Goal: Task Accomplishment & Management: Complete application form

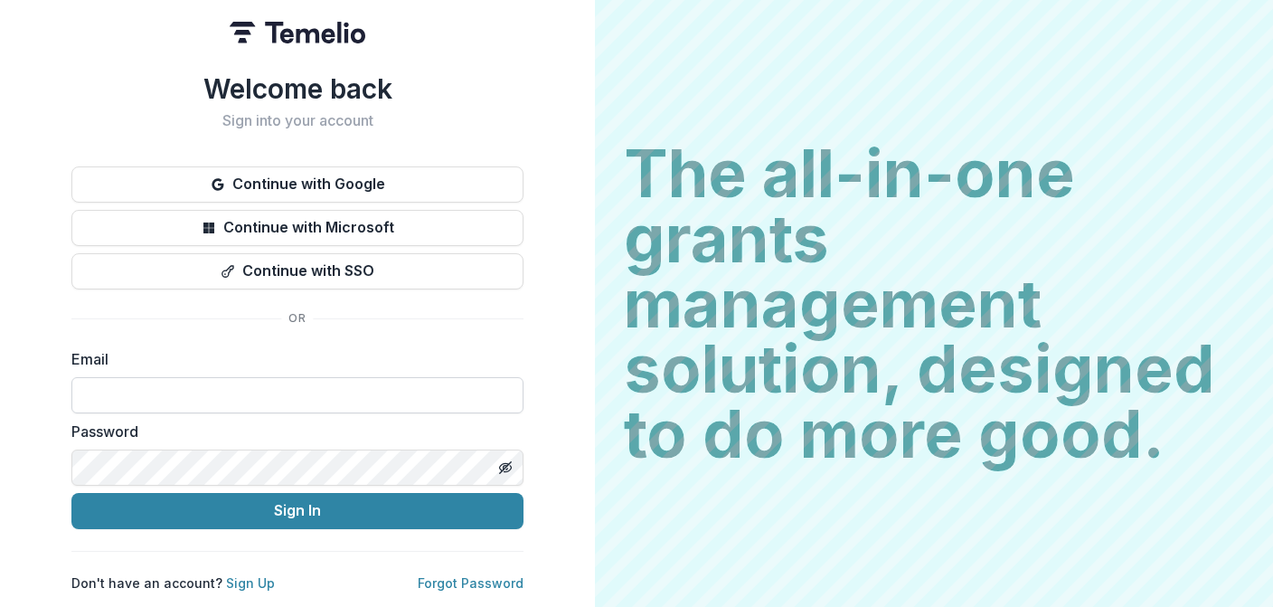
click at [311, 383] on input at bounding box center [297, 395] width 452 height 36
type input "**********"
click at [71, 493] on button "Sign In" at bounding box center [297, 511] width 452 height 36
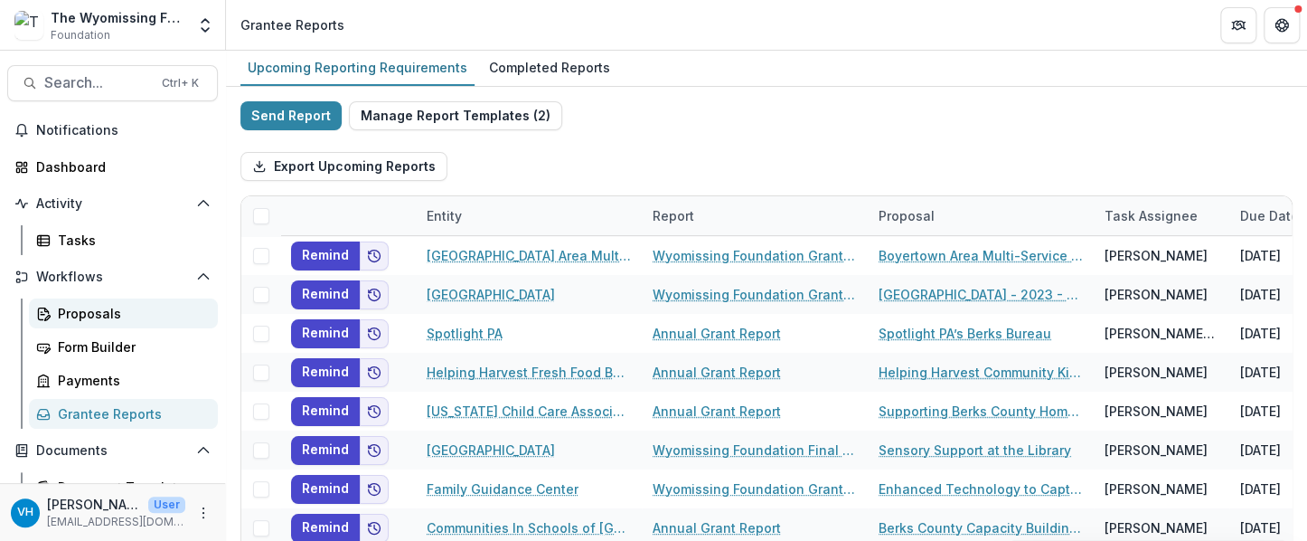
click at [103, 309] on div "Proposals" at bounding box center [131, 313] width 146 height 19
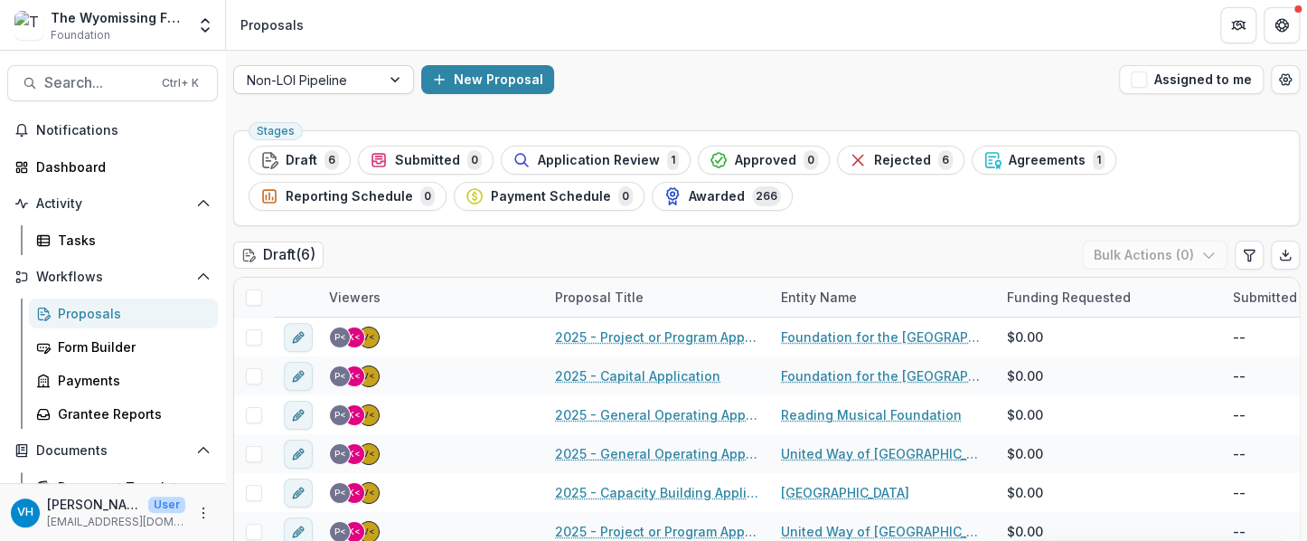
click at [377, 81] on div "Non-LOI Pipeline" at bounding box center [307, 80] width 146 height 26
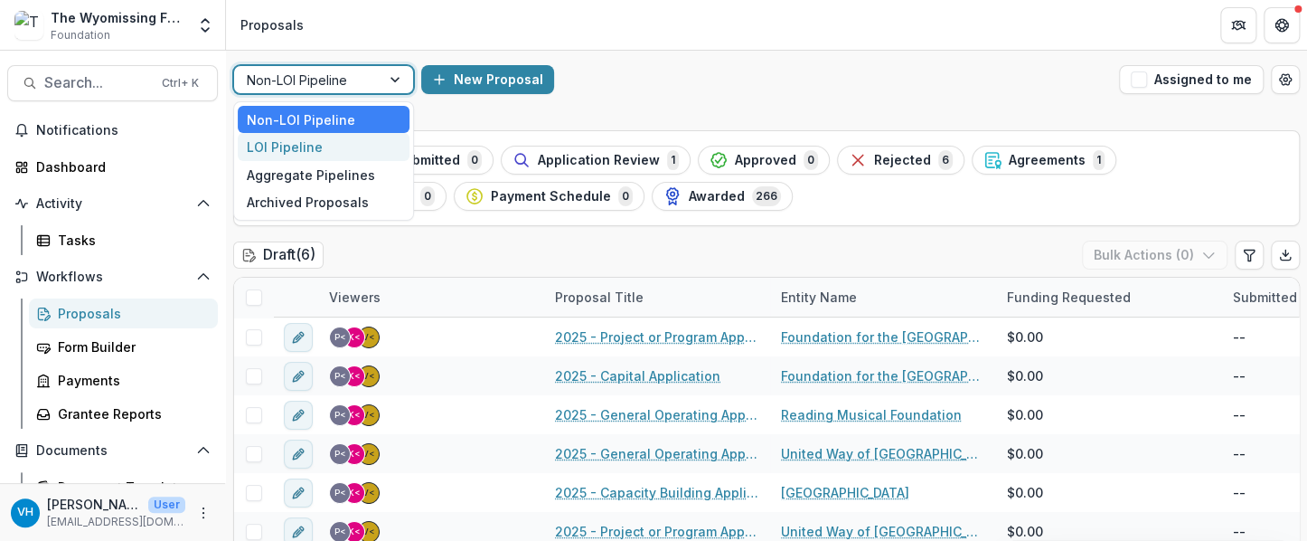
click at [388, 137] on div "LOI Pipeline" at bounding box center [324, 147] width 172 height 28
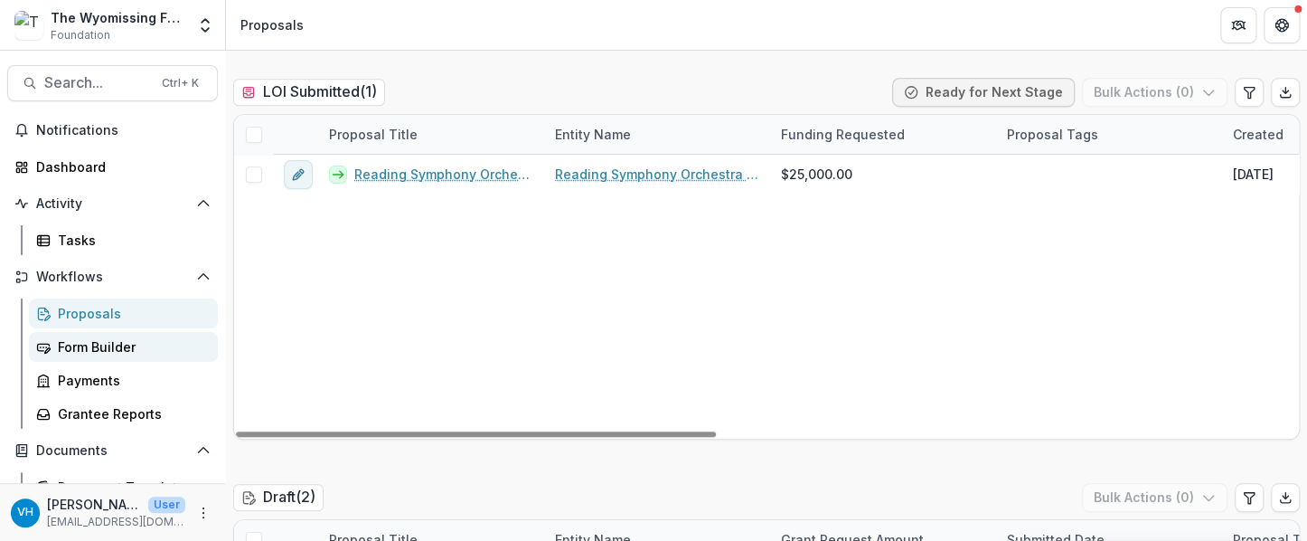
scroll to position [452, 0]
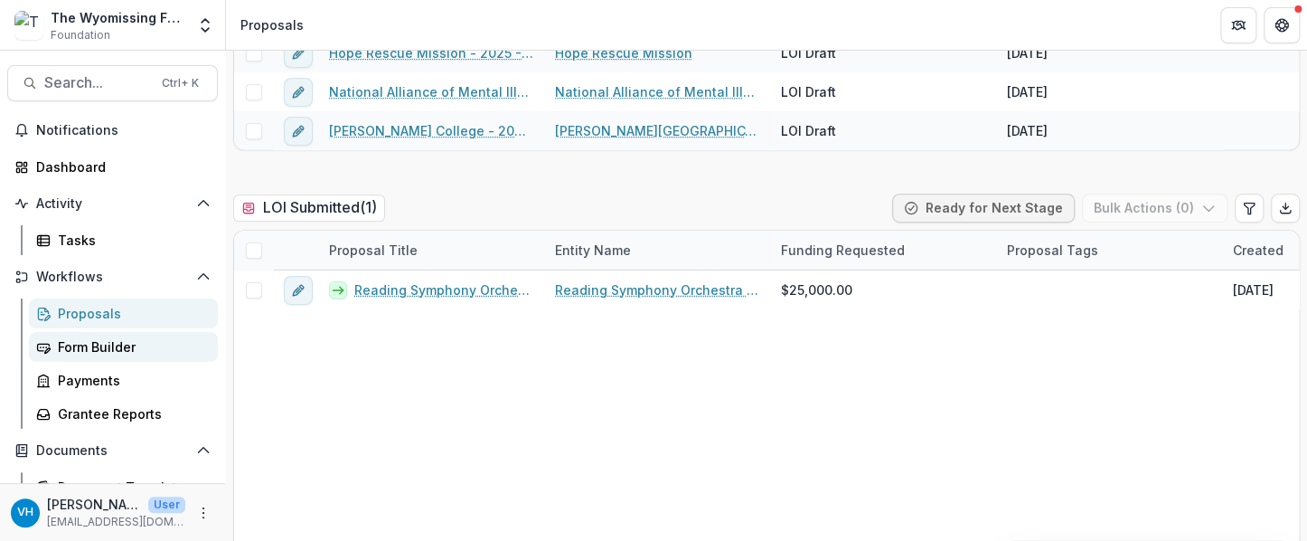
click at [80, 346] on div "Form Builder" at bounding box center [131, 346] width 146 height 19
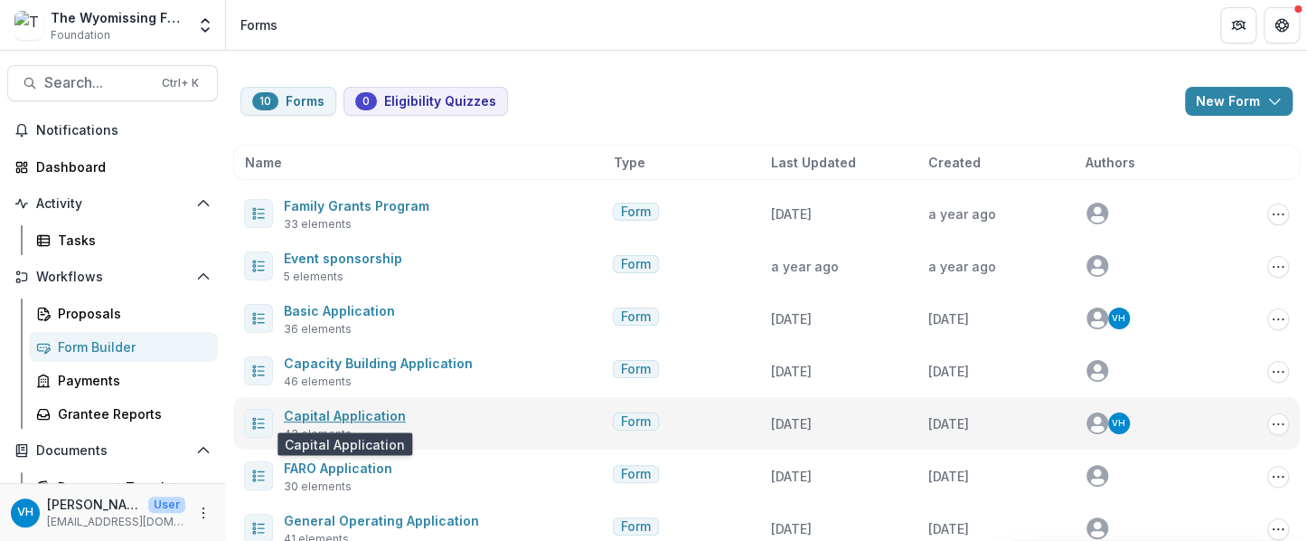
click at [390, 415] on link "Capital Application" at bounding box center [345, 415] width 122 height 15
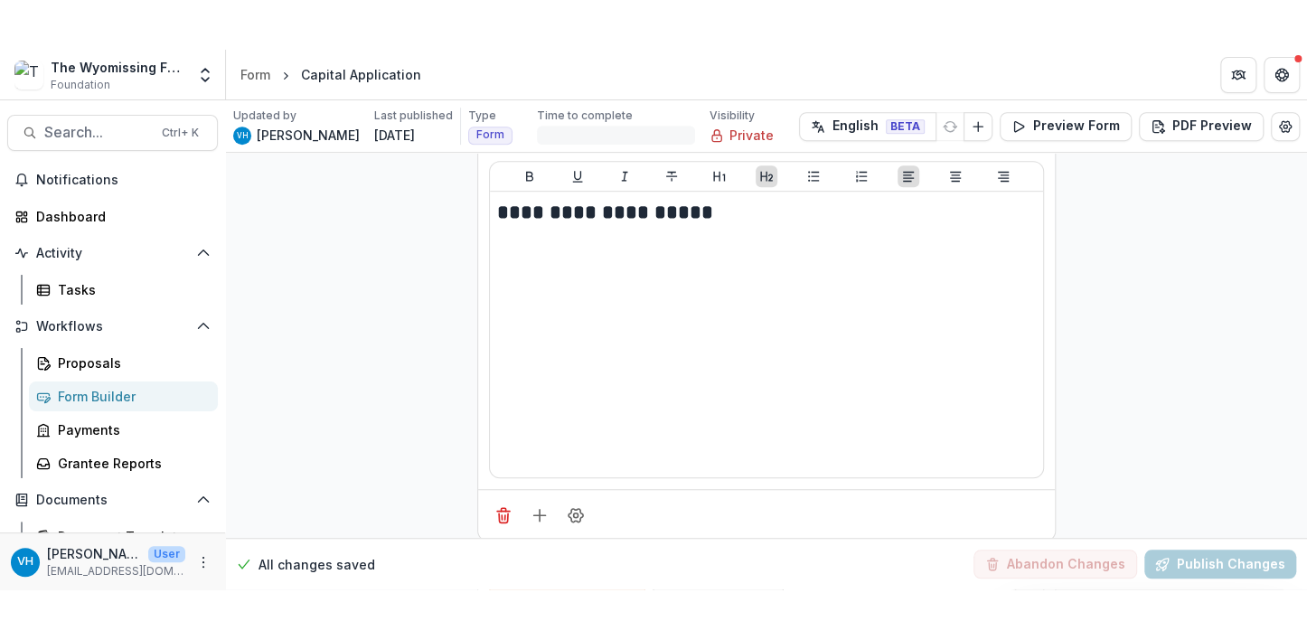
scroll to position [3978, 0]
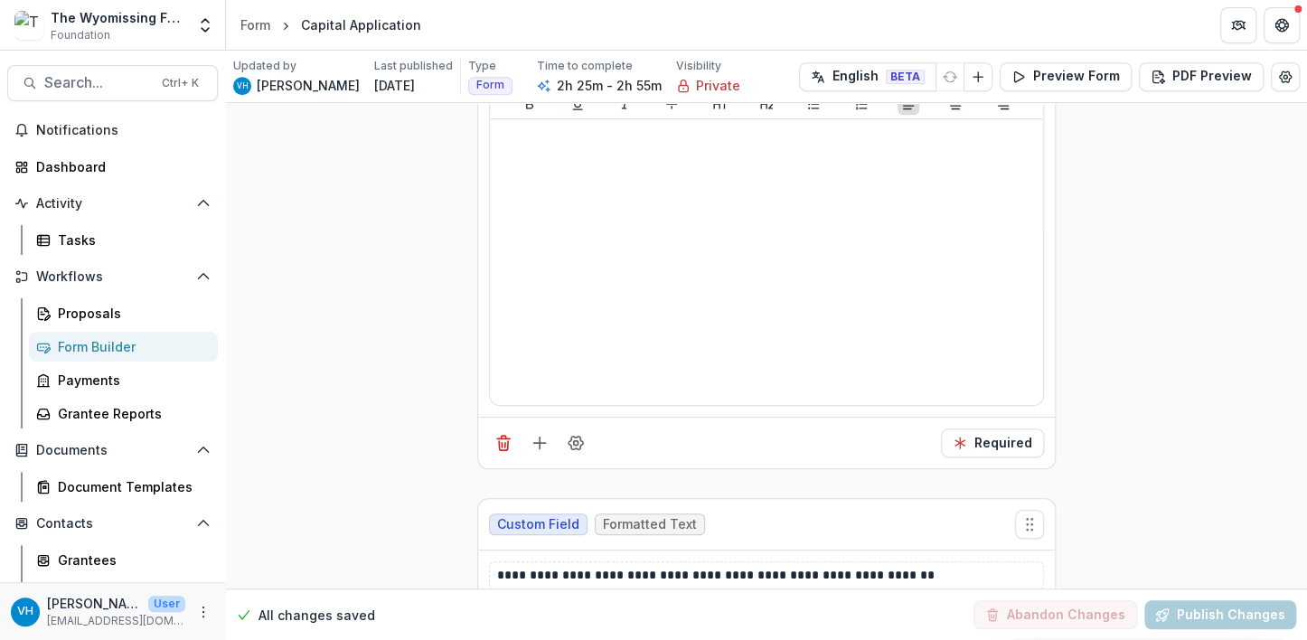
scroll to position [13741, 0]
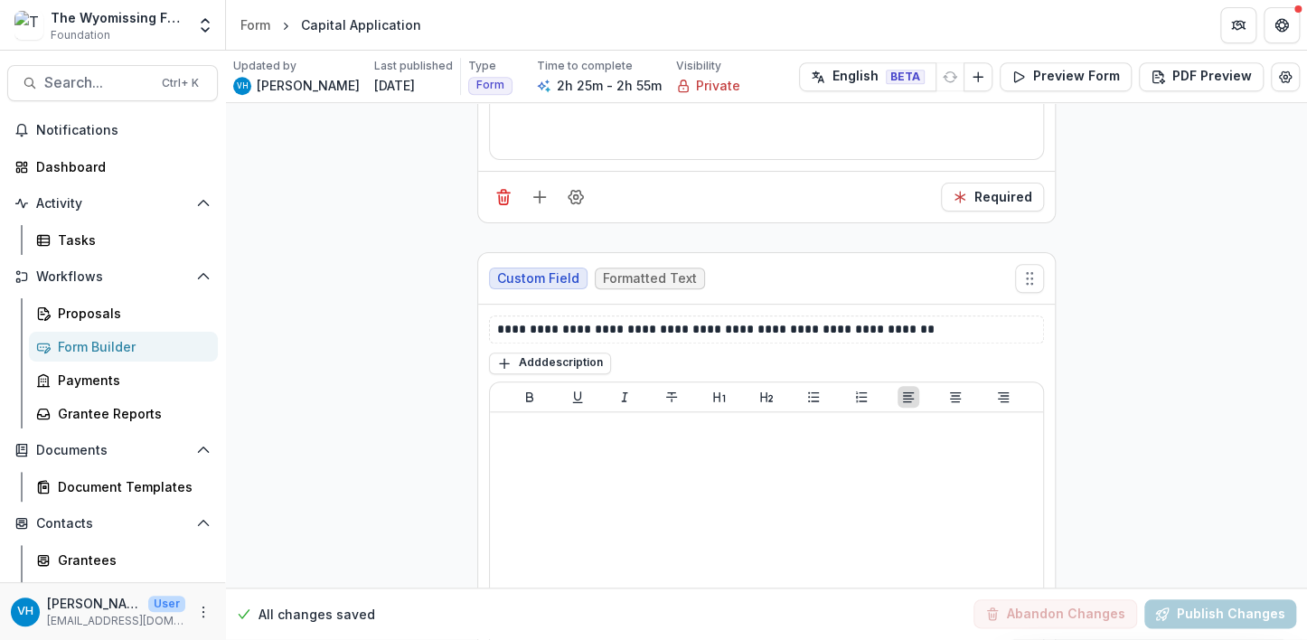
click at [457, 602] on div "All changes saved Abandon Changes Publish Changes" at bounding box center [766, 615] width 1081 height 52
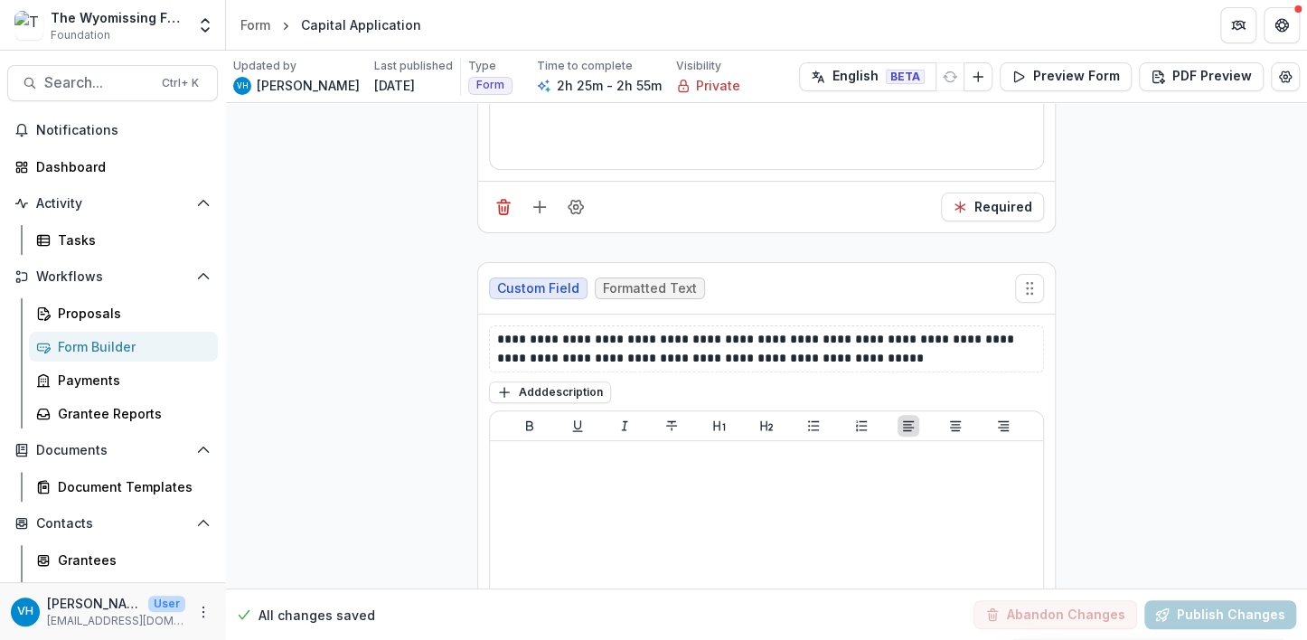
scroll to position [13199, 0]
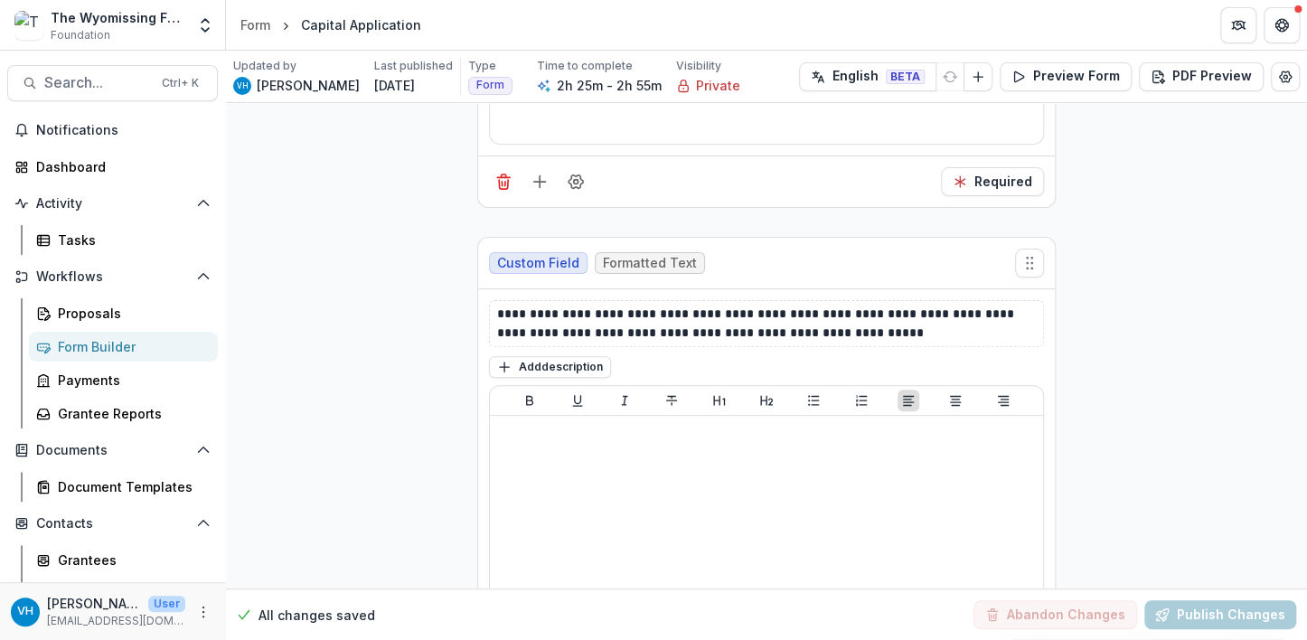
drag, startPoint x: 439, startPoint y: 566, endPoint x: 442, endPoint y: 551, distance: 14.7
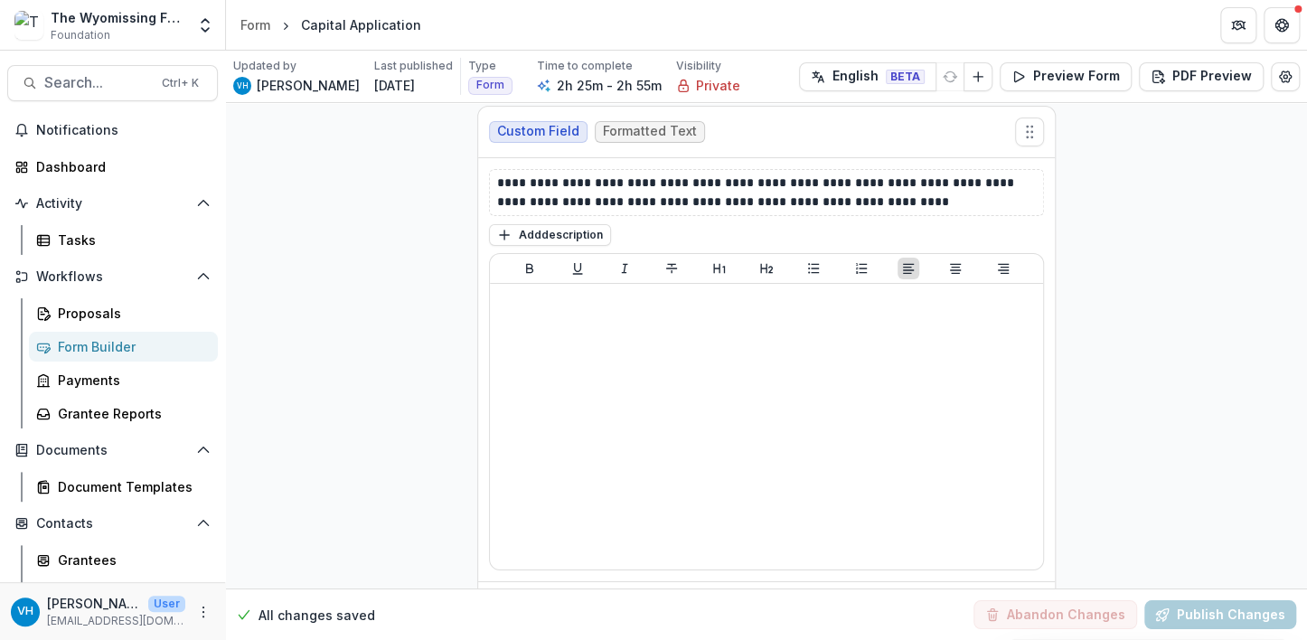
scroll to position [12657, 0]
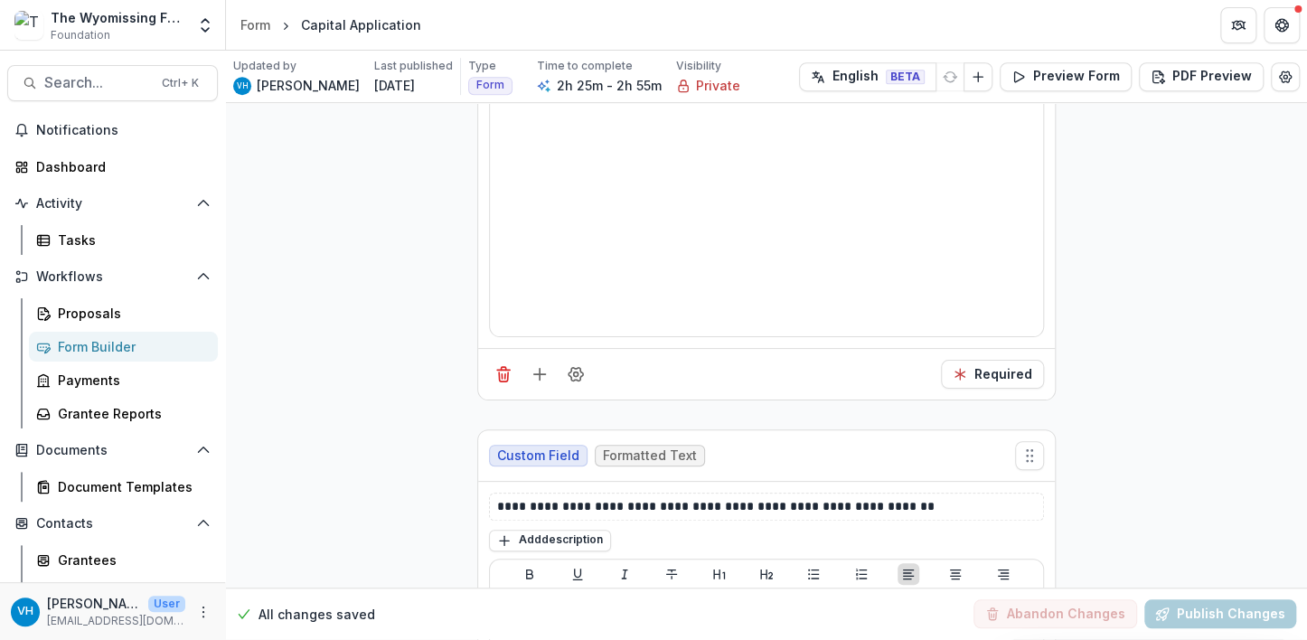
scroll to position [13561, 0]
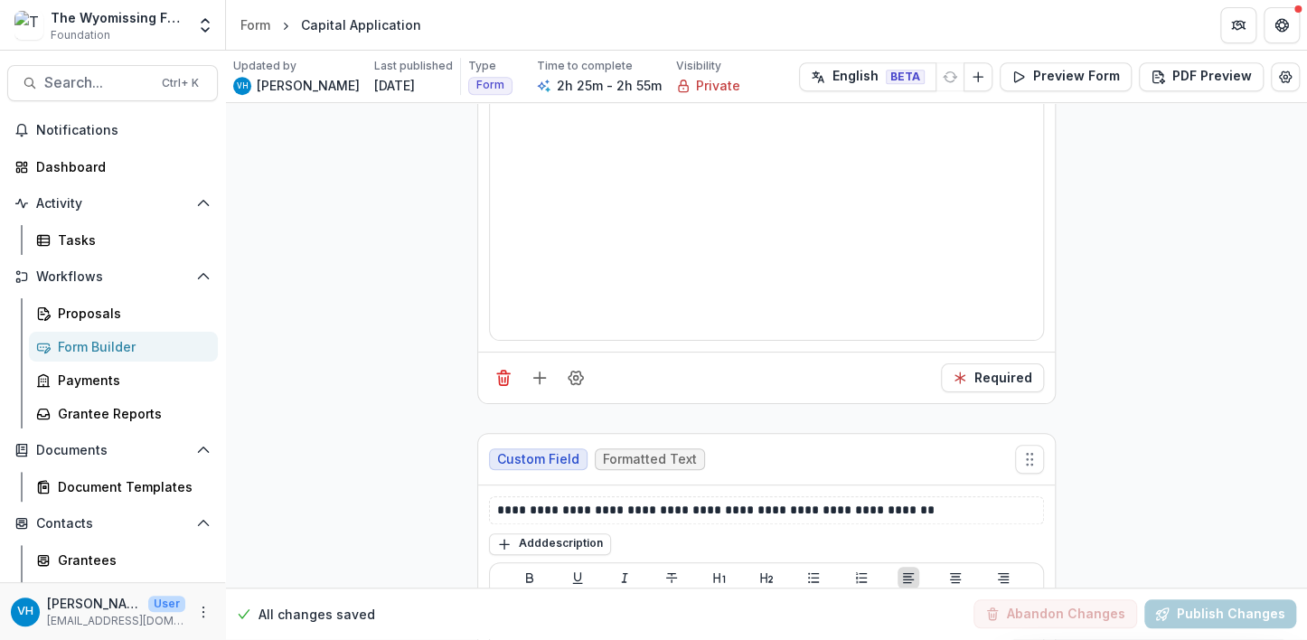
click at [730, 532] on div "Add description" at bounding box center [766, 544] width 555 height 24
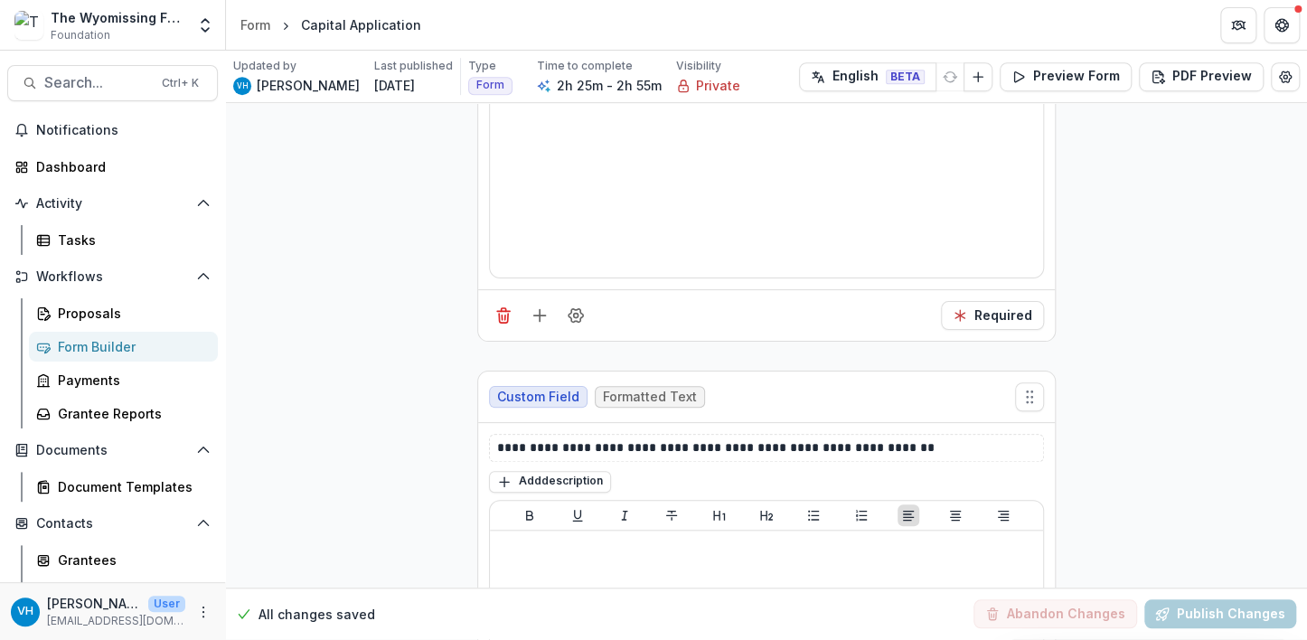
scroll to position [13741, 0]
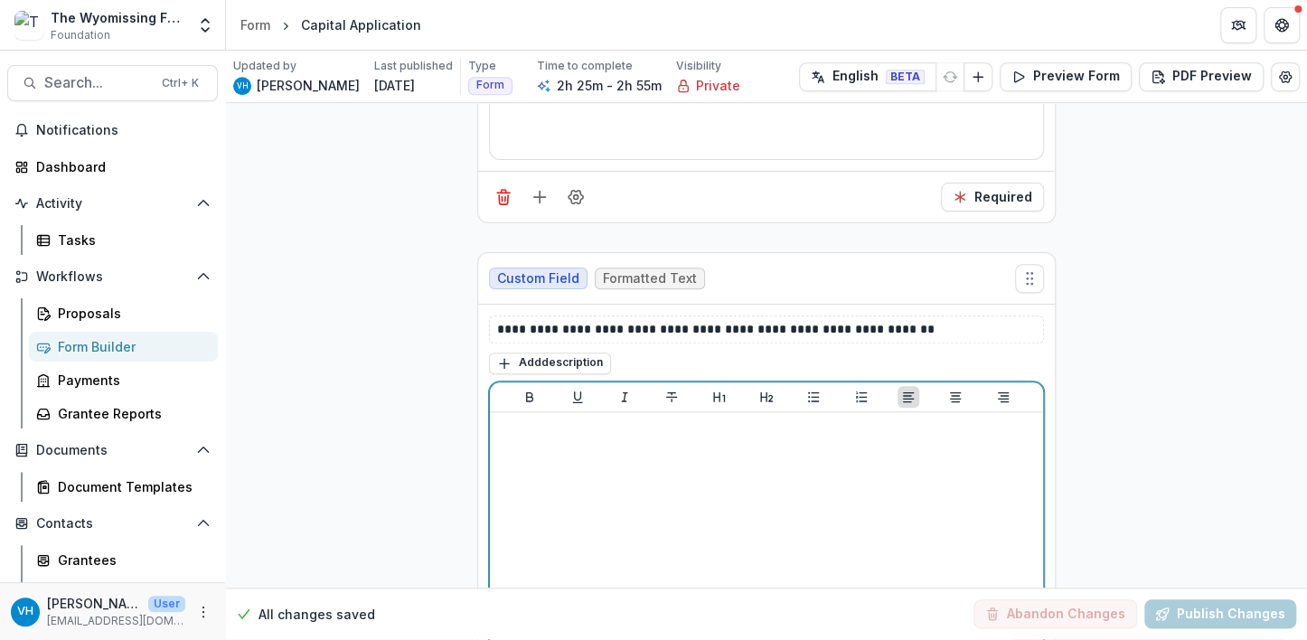
click at [805, 505] on div at bounding box center [766, 554] width 539 height 271
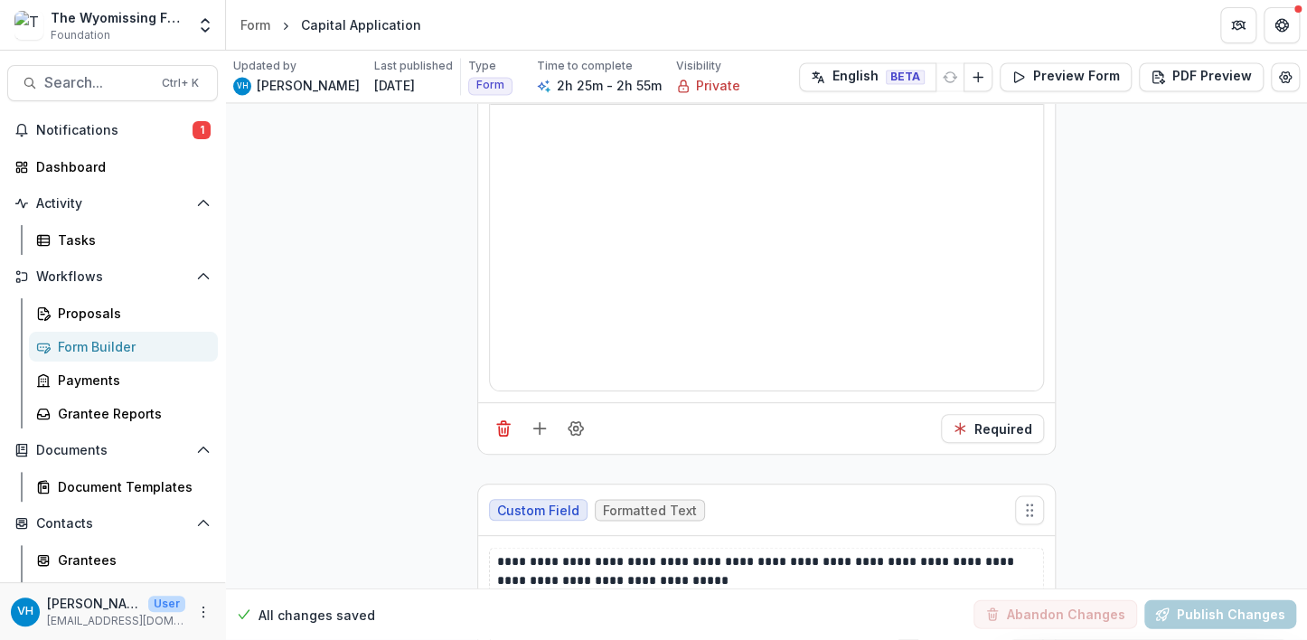
scroll to position [14645, 0]
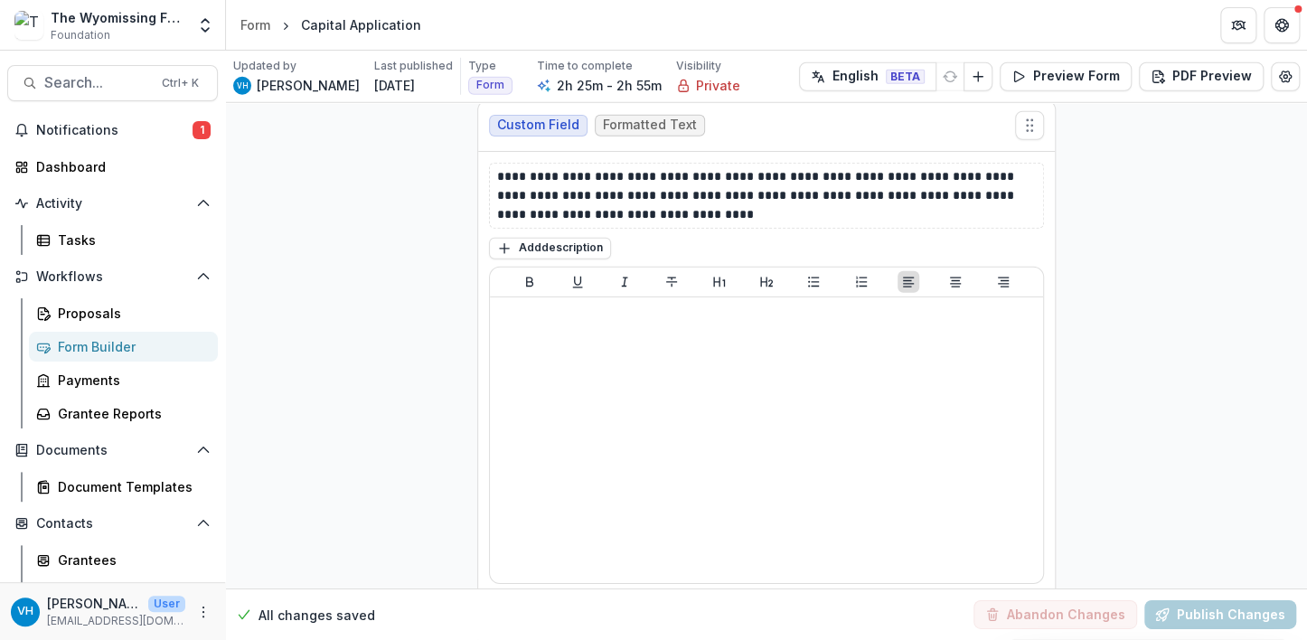
scroll to position [15549, 0]
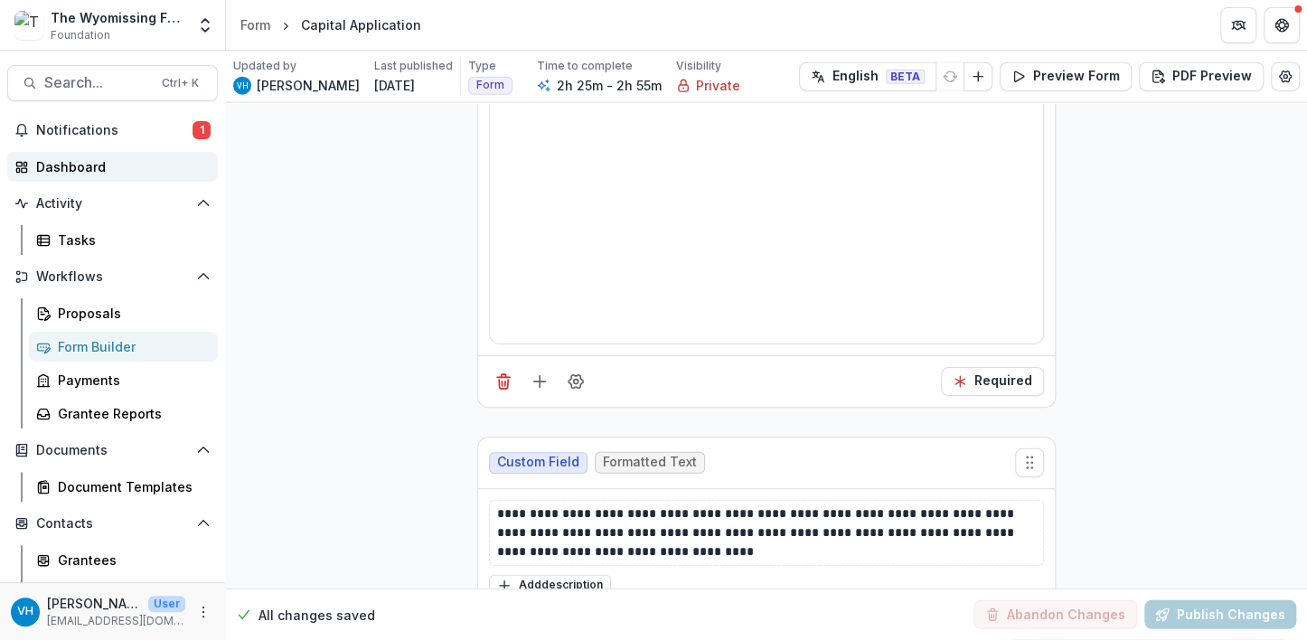
scroll to position [15097, 0]
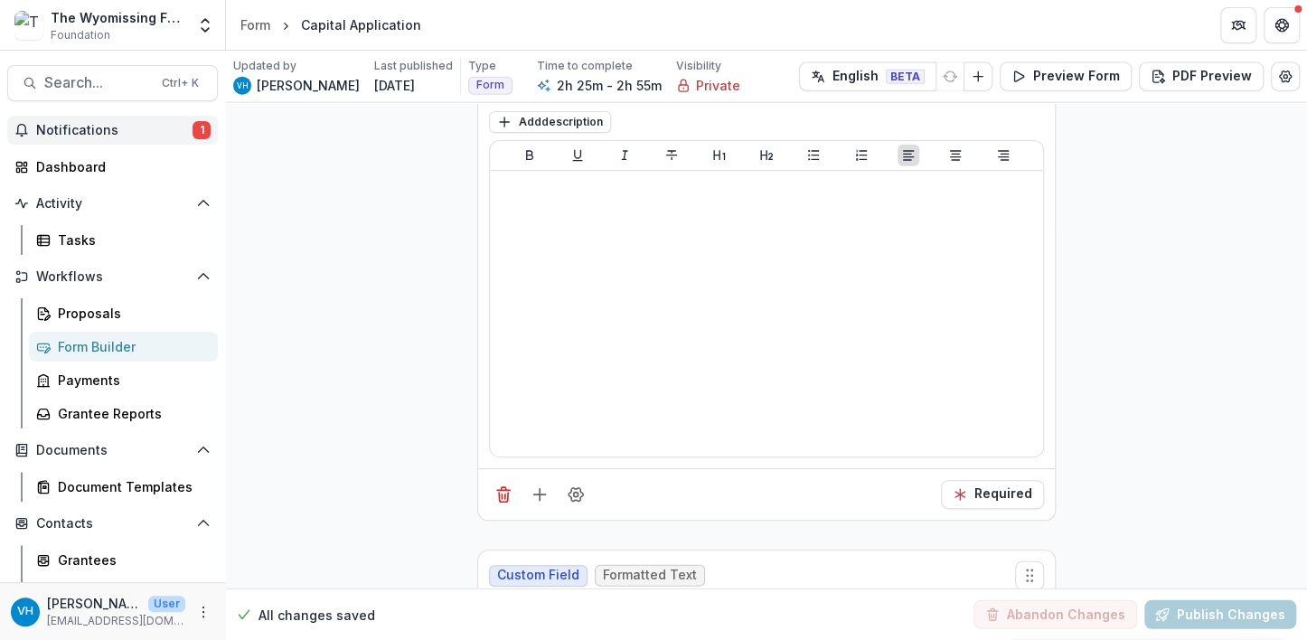
click at [181, 127] on span "Notifications" at bounding box center [114, 130] width 156 height 15
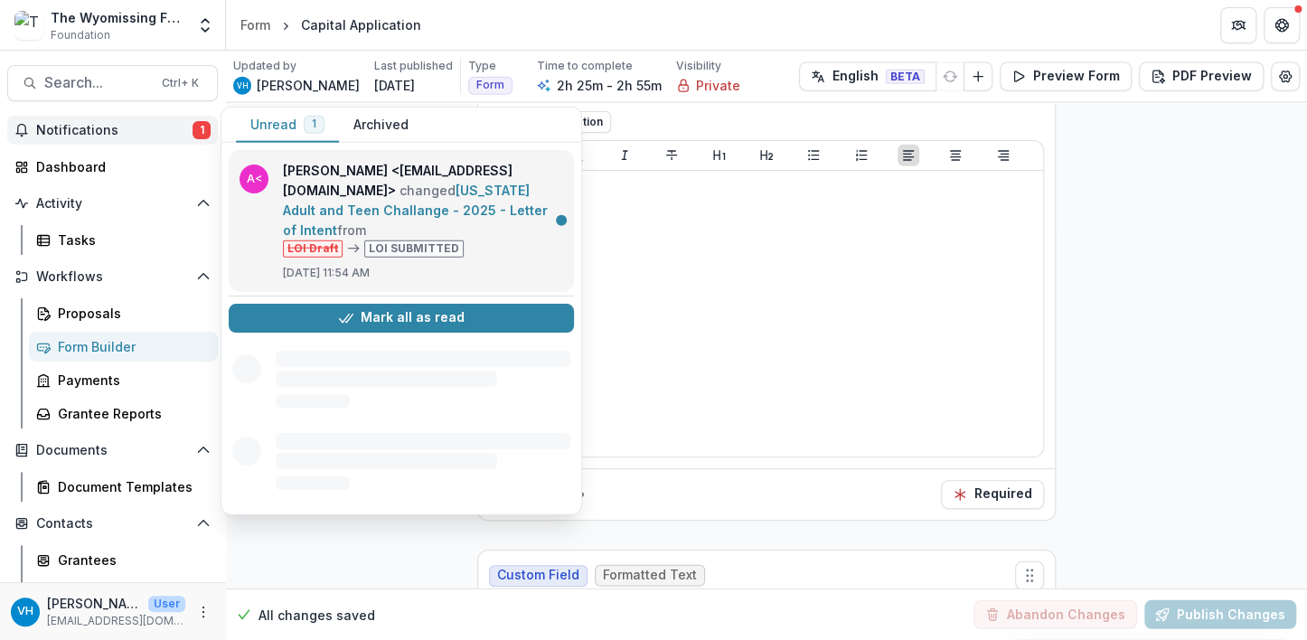
click at [344, 198] on link "[US_STATE] Adult and Teen Challange - 2025 - Letter of Intent" at bounding box center [415, 210] width 265 height 55
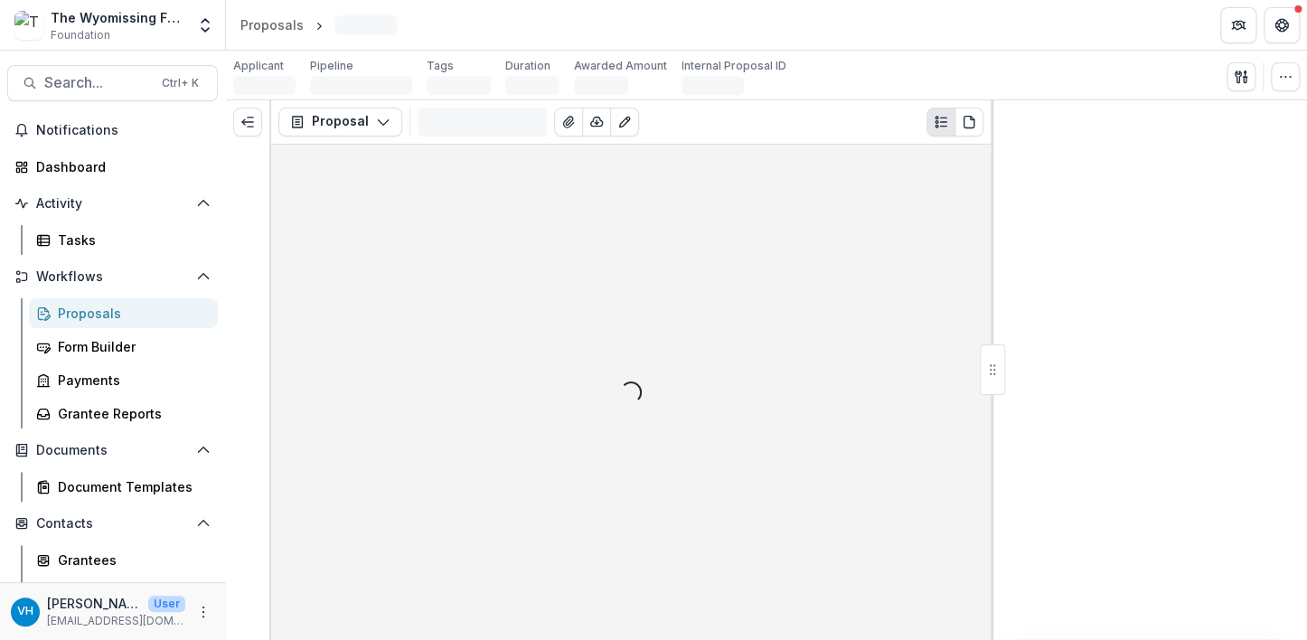
click at [1074, 514] on div at bounding box center [1149, 370] width 316 height 540
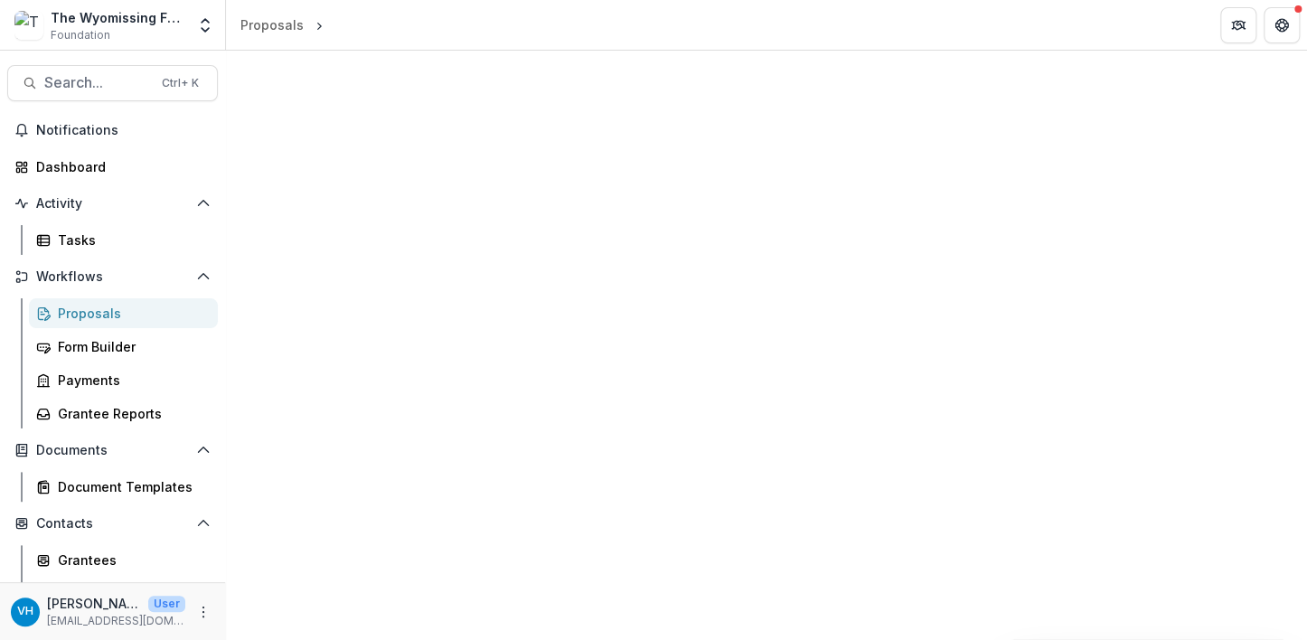
click at [1272, 253] on div at bounding box center [766, 345] width 1081 height 589
click at [141, 135] on span "Notifications" at bounding box center [114, 130] width 156 height 15
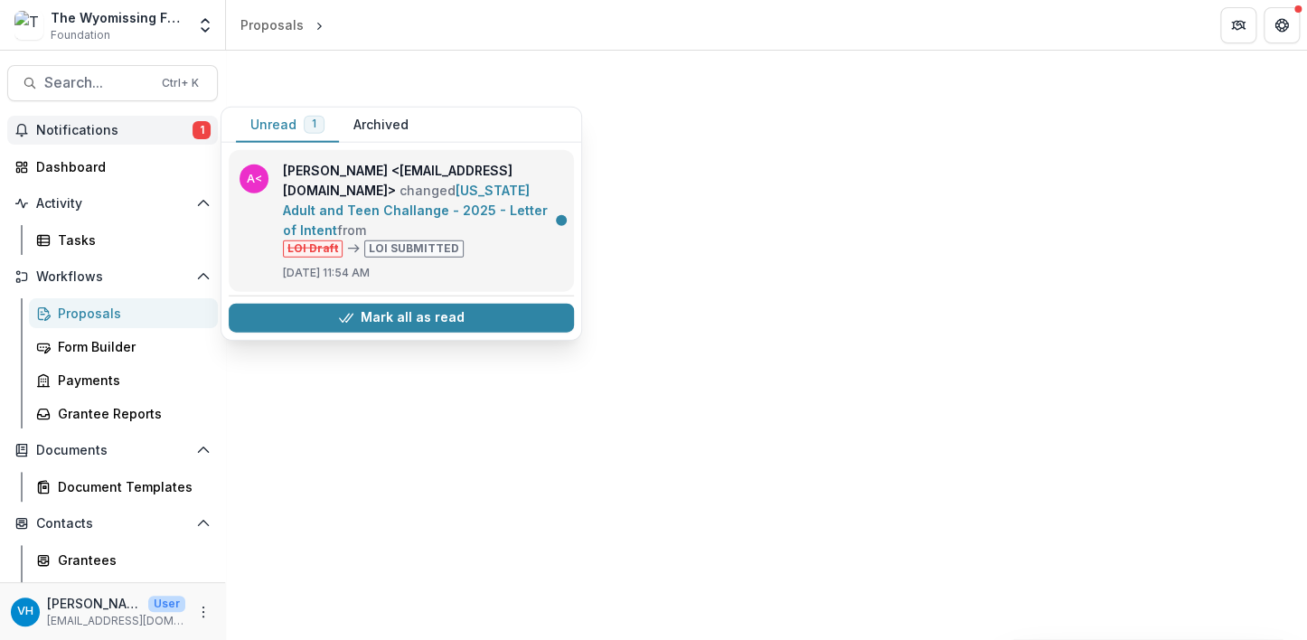
click at [432, 197] on link "[US_STATE] Adult and Teen Challange - 2025 - Letter of Intent" at bounding box center [415, 210] width 265 height 55
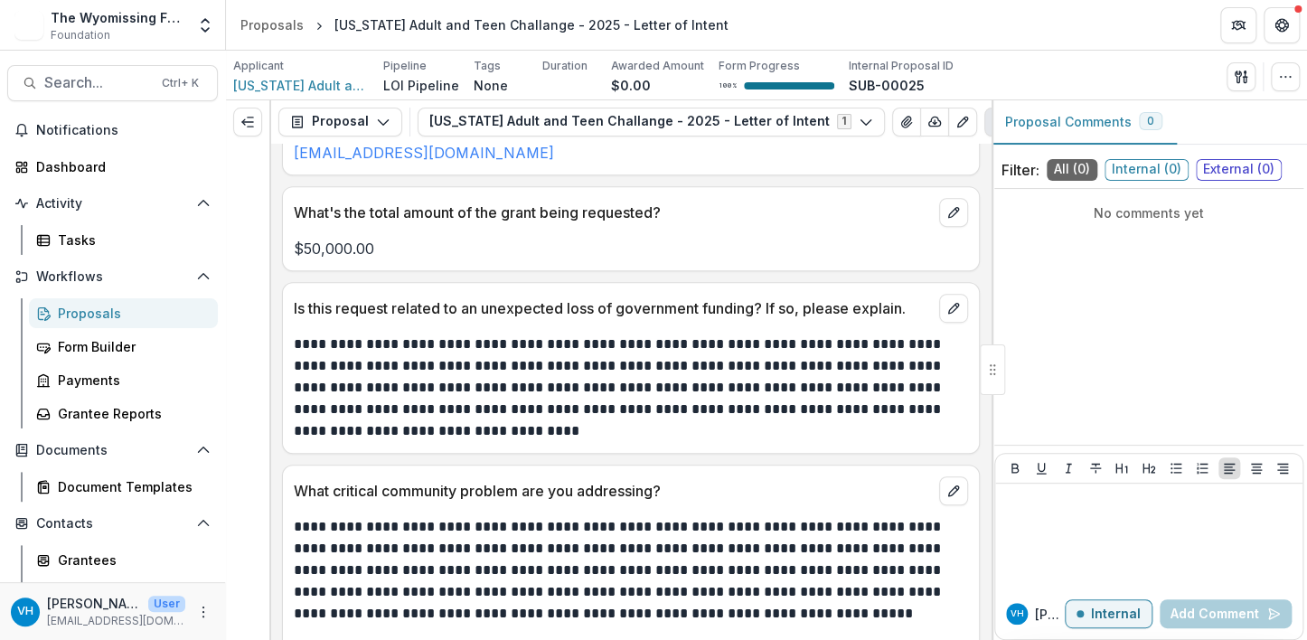
scroll to position [452, 0]
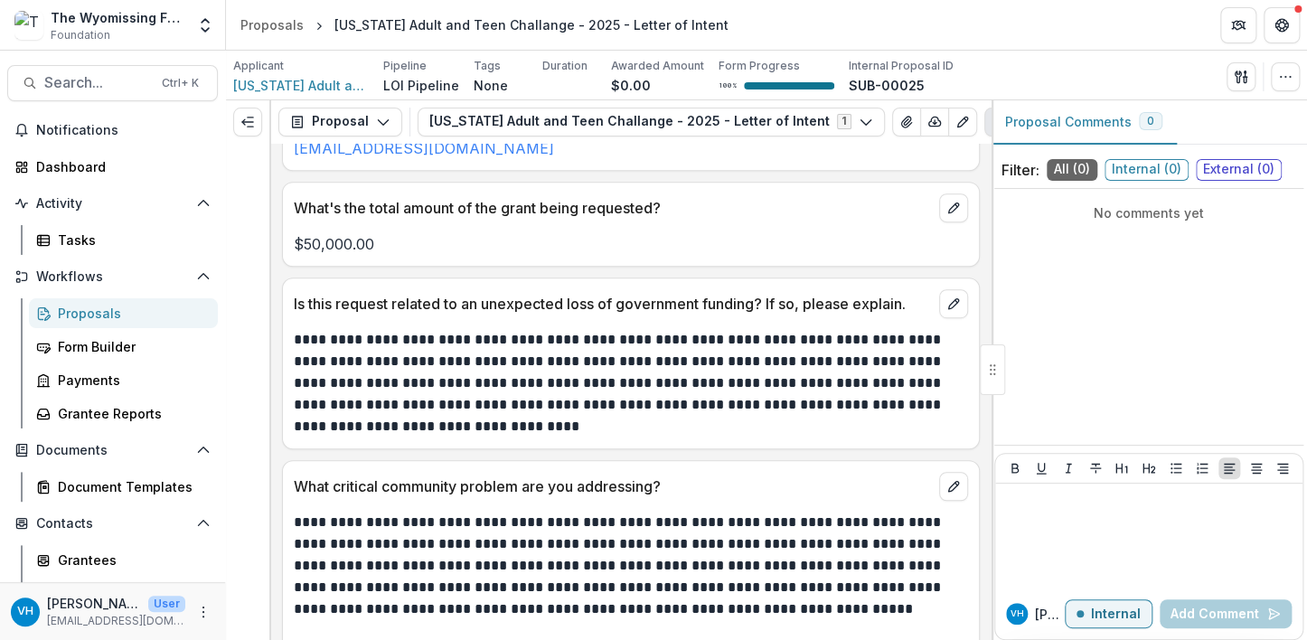
click at [1303, 572] on div "Filter: All ( 0 ) Internal ( 0 ) External ( 0 ) No comments yet [PERSON_NAME] H…" at bounding box center [1149, 396] width 316 height 488
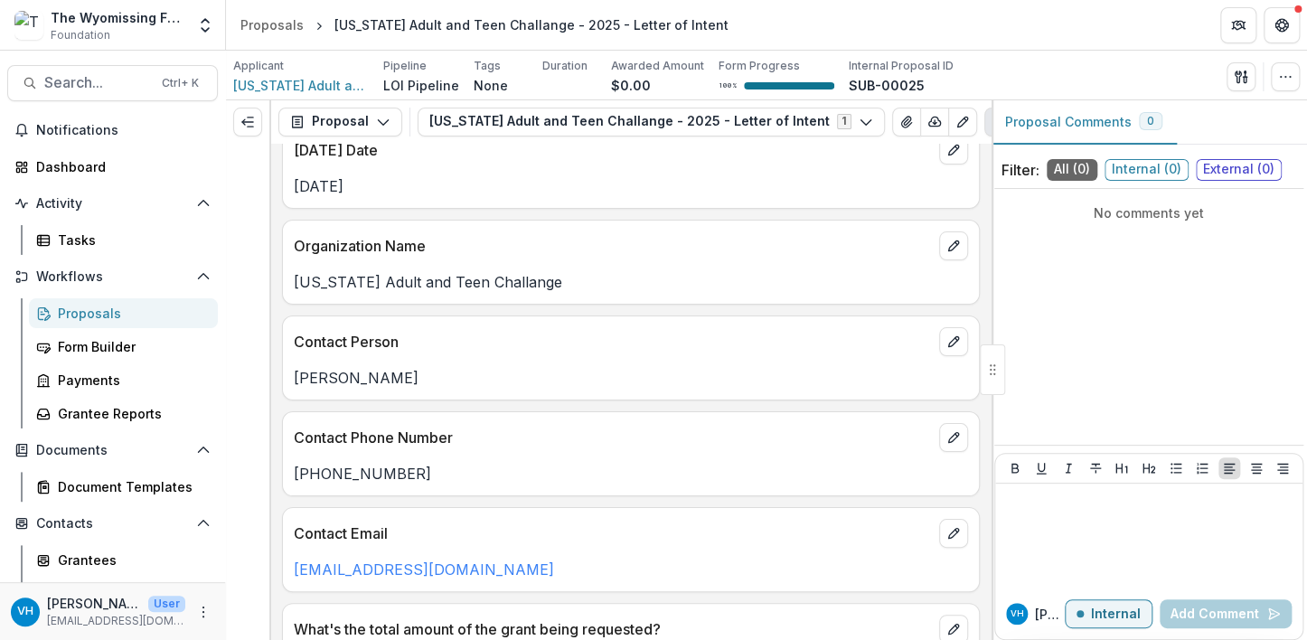
scroll to position [0, 0]
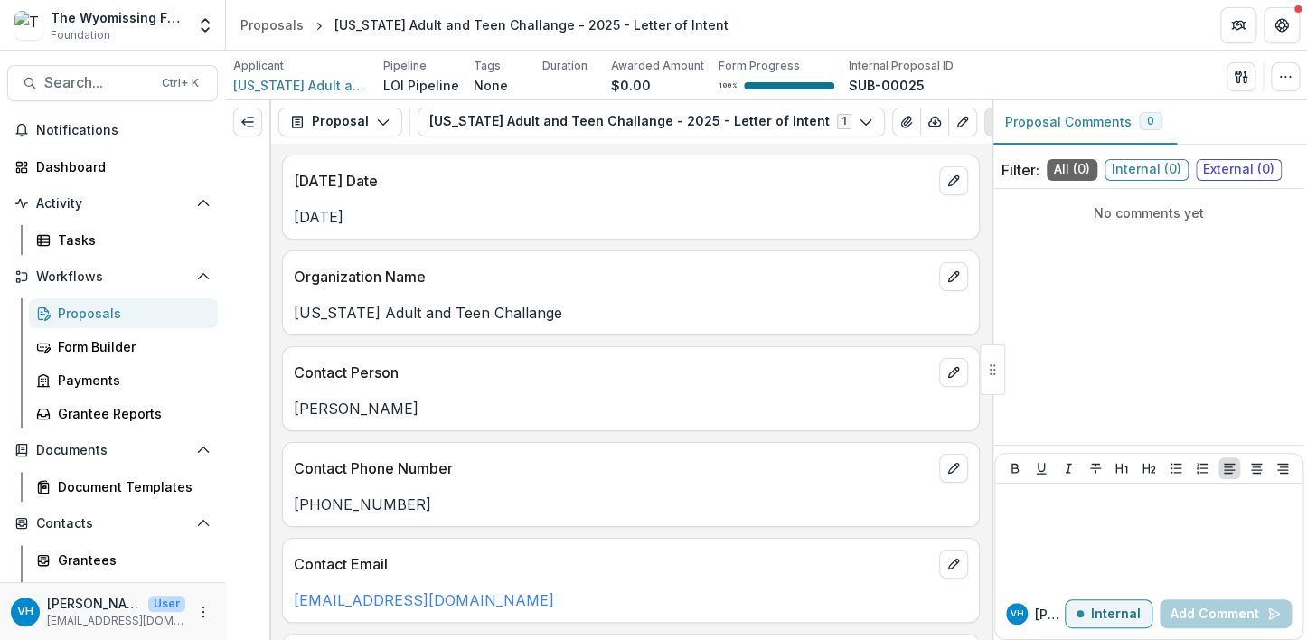
click at [625, 278] on p "Organization Name" at bounding box center [613, 277] width 638 height 22
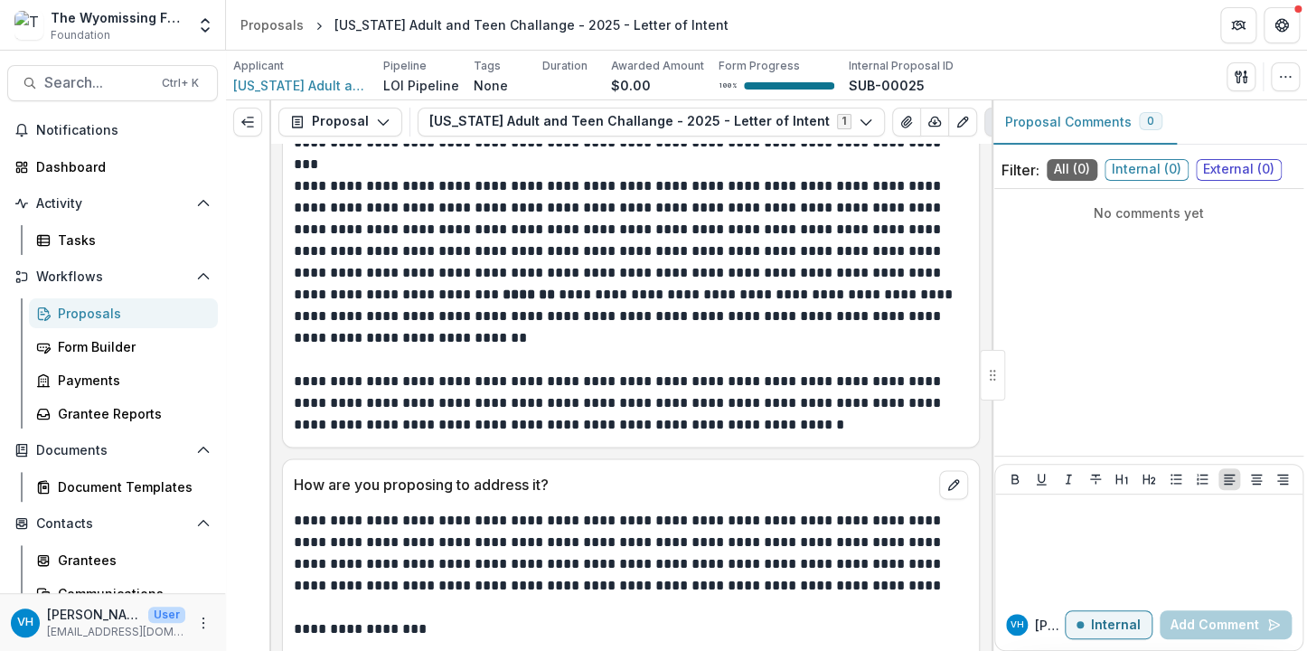
scroll to position [994, 0]
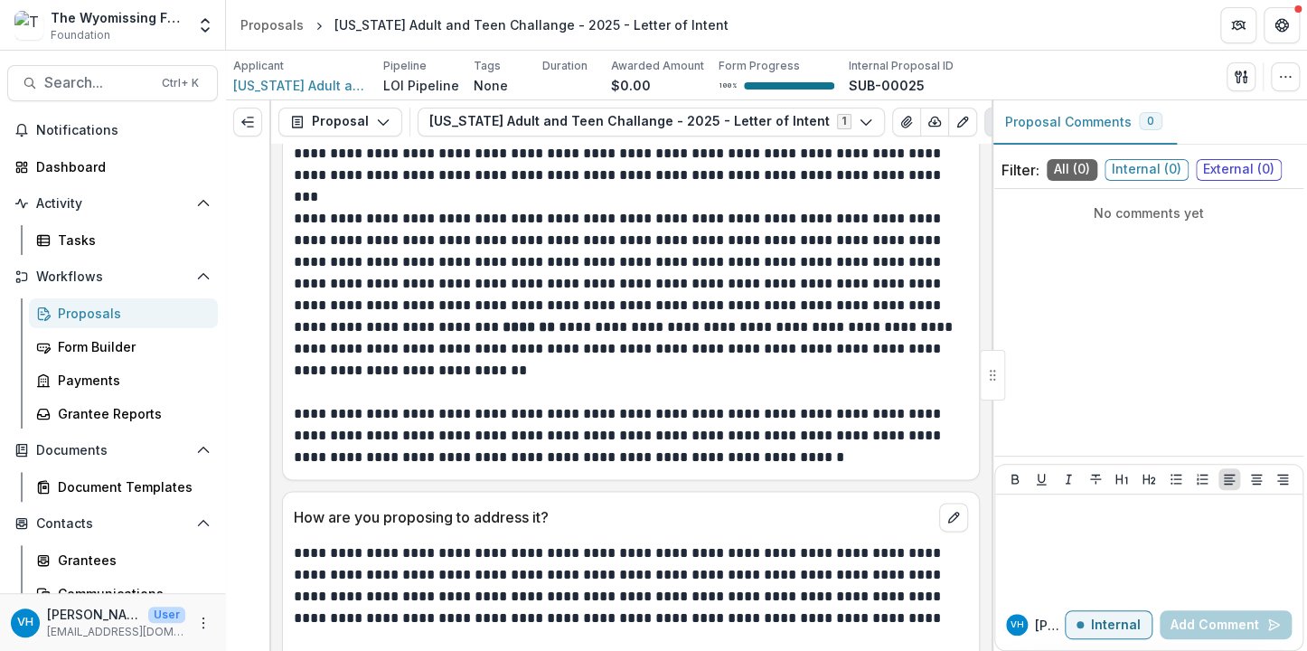
click at [1274, 599] on div "[PERSON_NAME] Internal Add Comment" at bounding box center [1148, 624] width 307 height 51
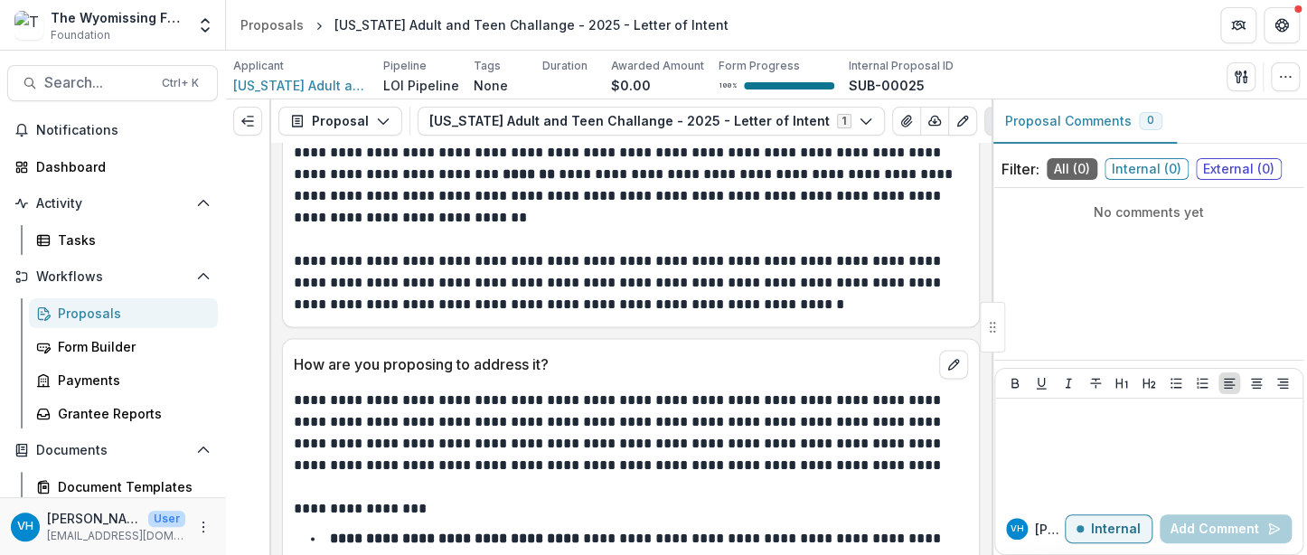
scroll to position [1116, 0]
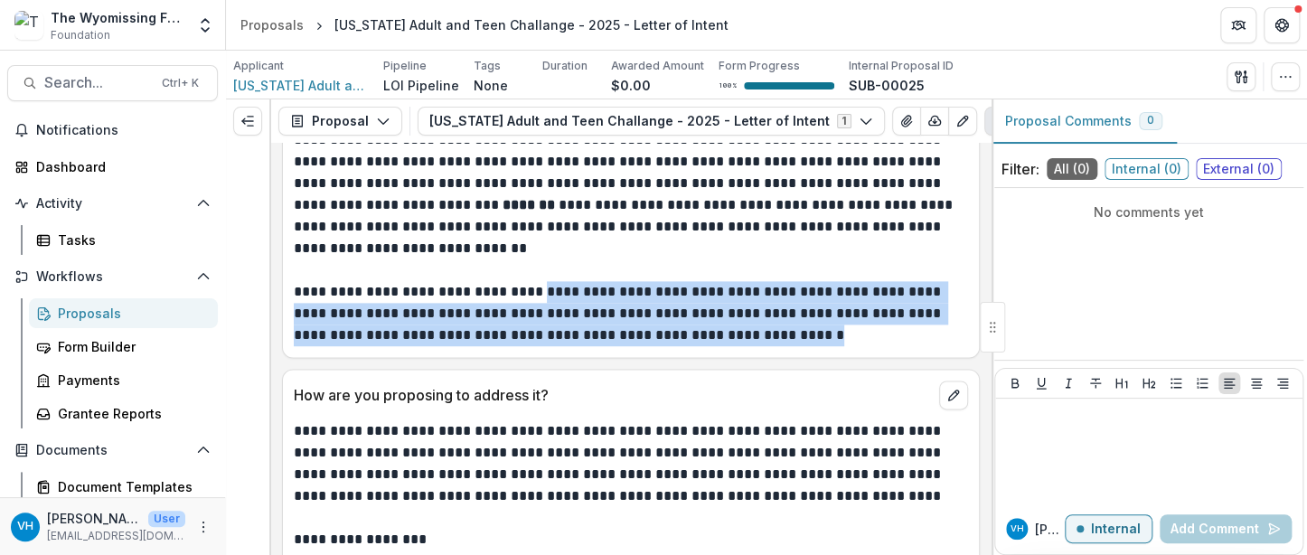
drag, startPoint x: 841, startPoint y: 339, endPoint x: 541, endPoint y: 305, distance: 302.1
click at [540, 303] on p "**********" at bounding box center [628, 313] width 669 height 65
click at [627, 310] on p "**********" at bounding box center [628, 313] width 669 height 65
click at [839, 339] on p "**********" at bounding box center [628, 313] width 669 height 65
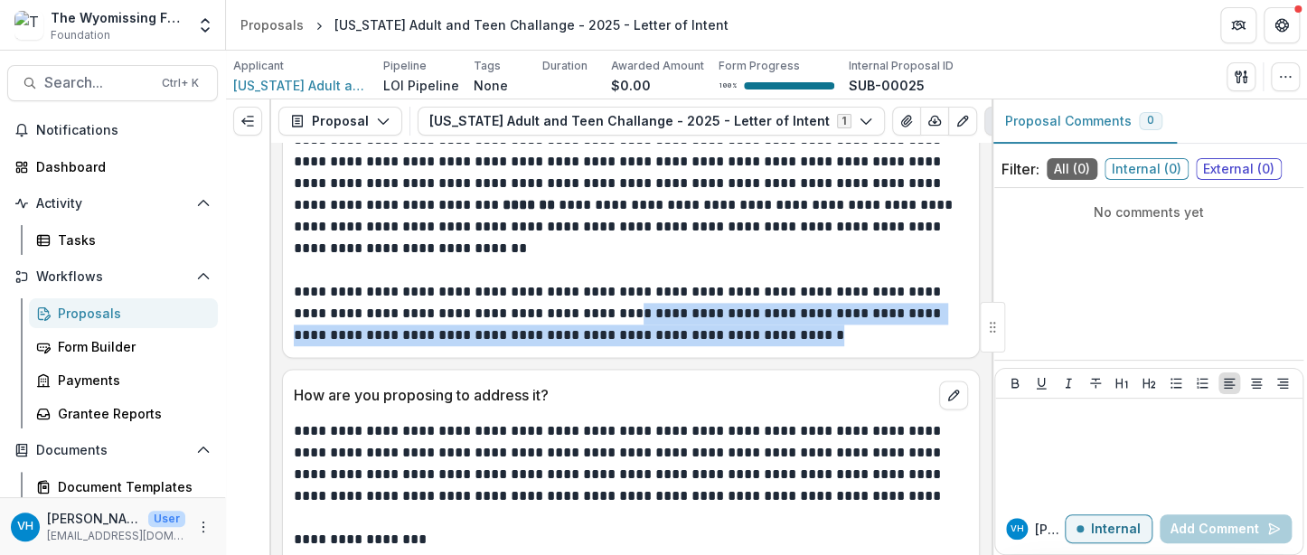
drag, startPoint x: 813, startPoint y: 334, endPoint x: 647, endPoint y: 317, distance: 166.2
click at [647, 317] on p "**********" at bounding box center [628, 313] width 669 height 65
click at [818, 328] on p "**********" at bounding box center [628, 313] width 669 height 65
drag, startPoint x: 847, startPoint y: 321, endPoint x: 759, endPoint y: 335, distance: 88.9
click at [848, 321] on p "**********" at bounding box center [628, 313] width 669 height 65
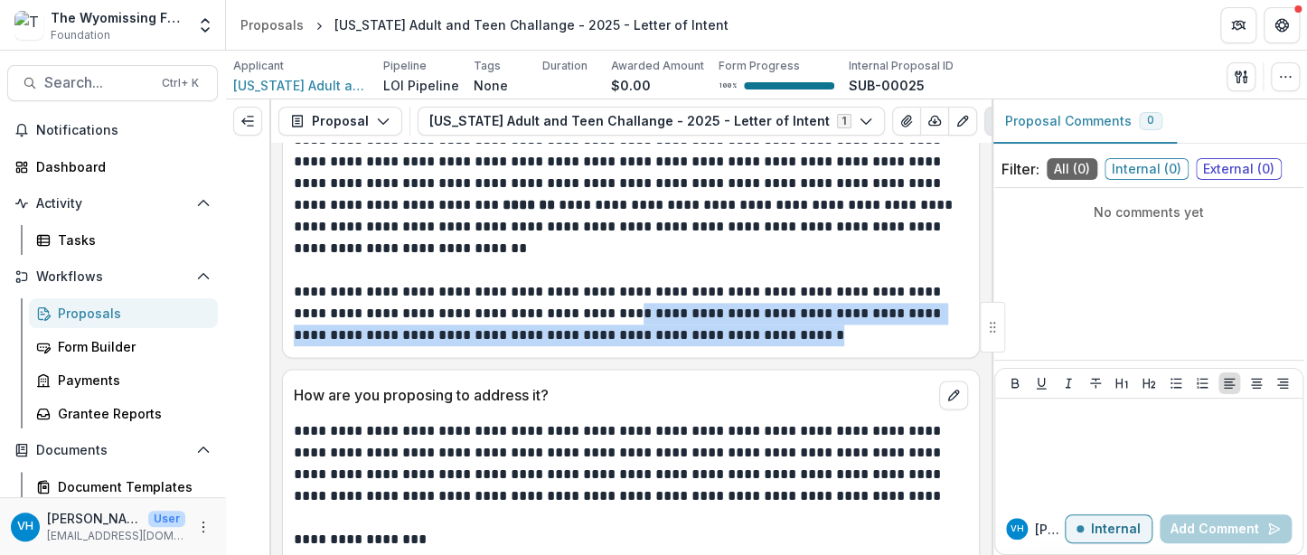
click at [669, 330] on p "**********" at bounding box center [628, 313] width 669 height 65
click at [676, 317] on p "**********" at bounding box center [628, 313] width 669 height 65
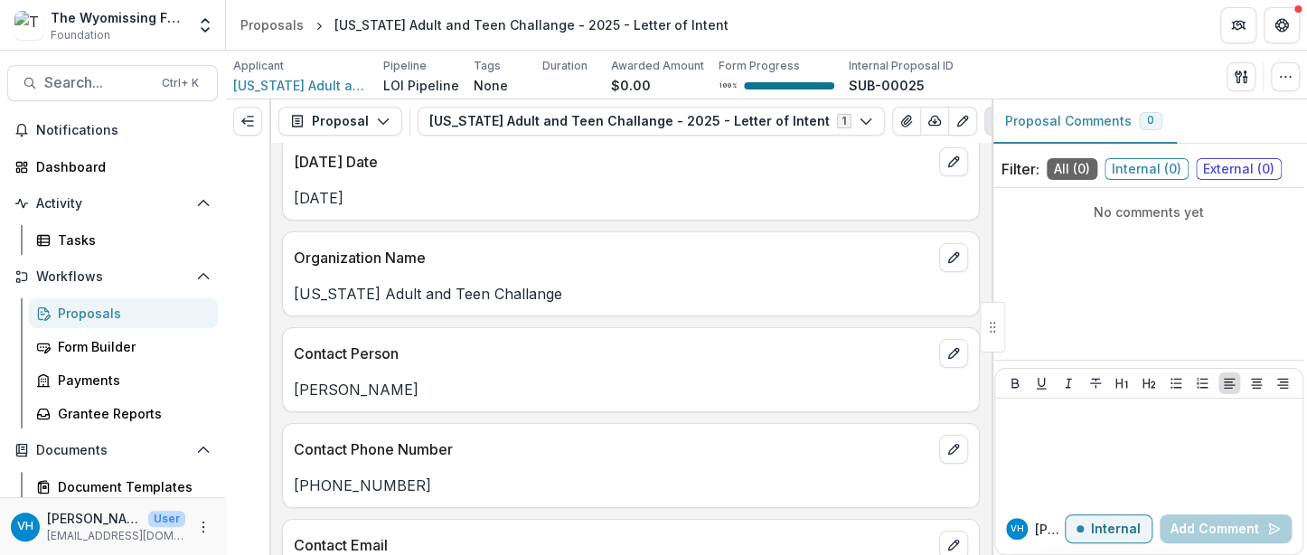
scroll to position [0, 0]
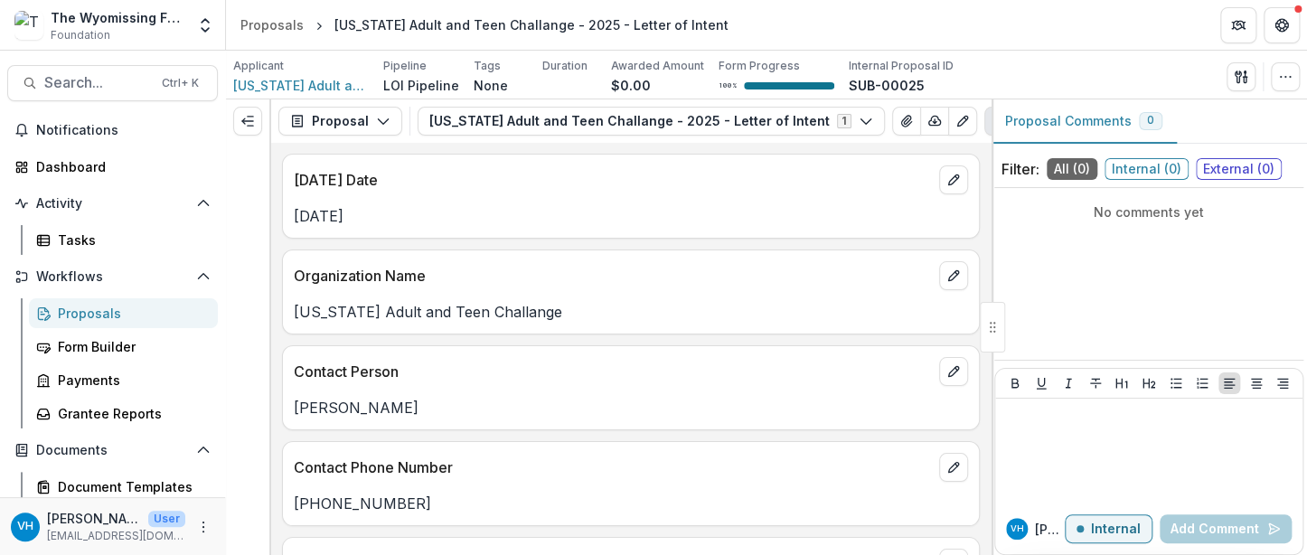
click at [140, 317] on div "Proposals" at bounding box center [131, 313] width 146 height 19
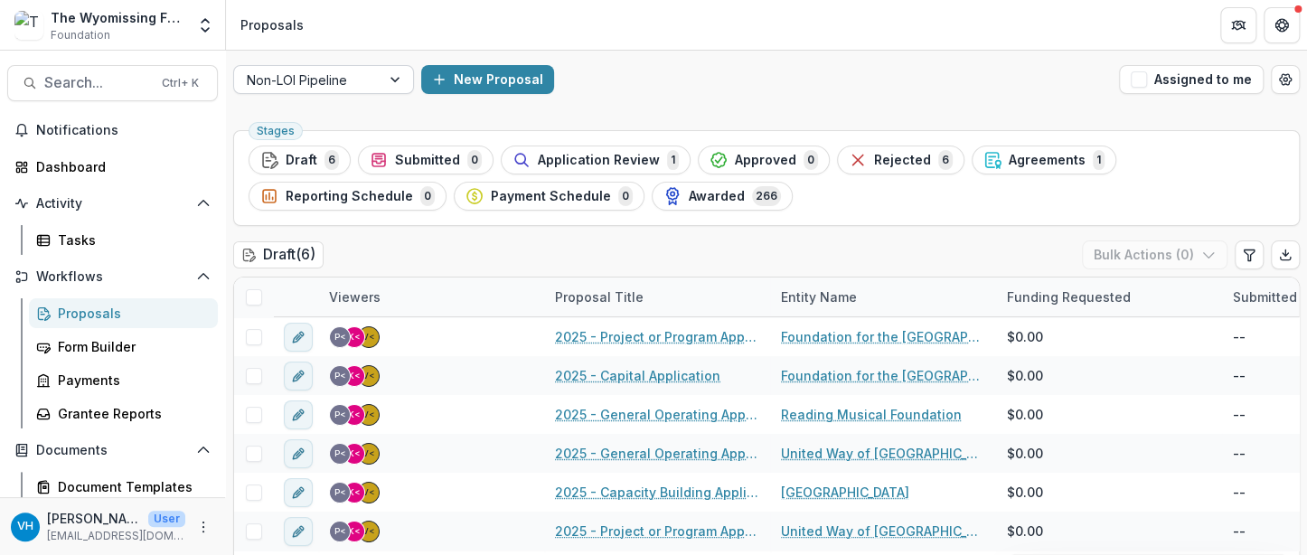
click at [321, 80] on div at bounding box center [307, 80] width 121 height 23
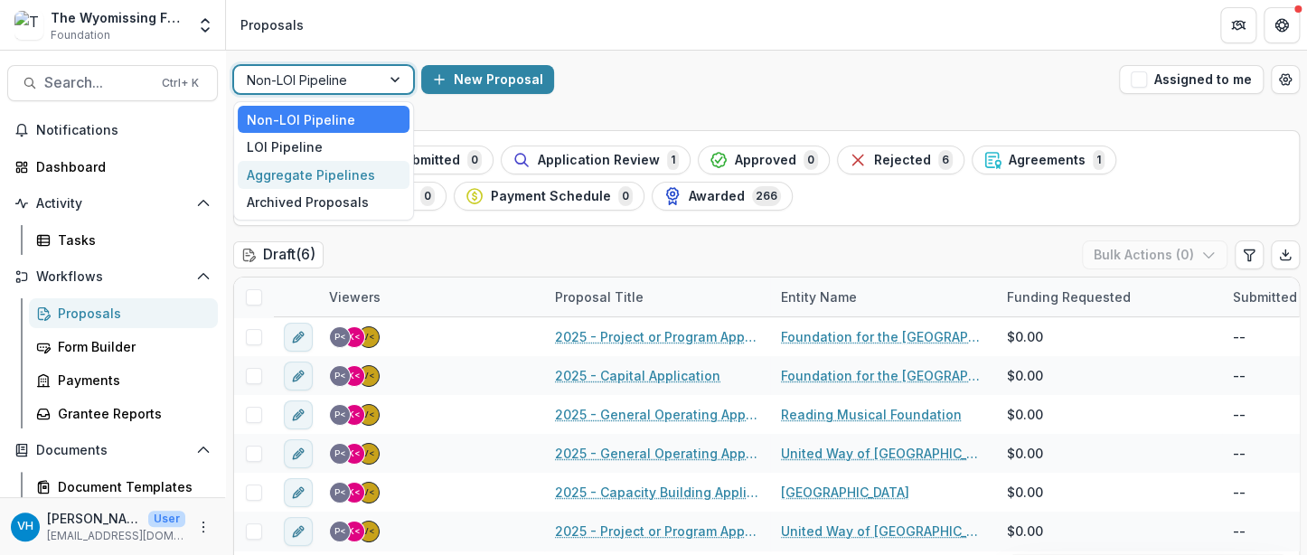
click at [673, 95] on div "4 results available. Use Up and Down to choose options, press Enter to select t…" at bounding box center [766, 80] width 1081 height 58
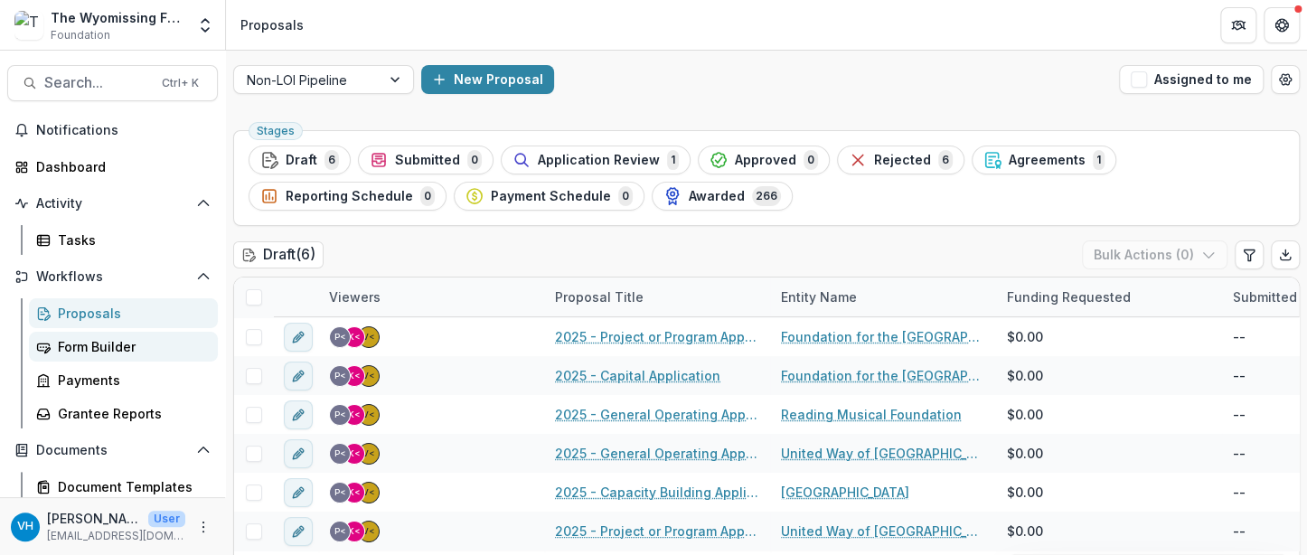
click at [156, 344] on div "Form Builder" at bounding box center [131, 346] width 146 height 19
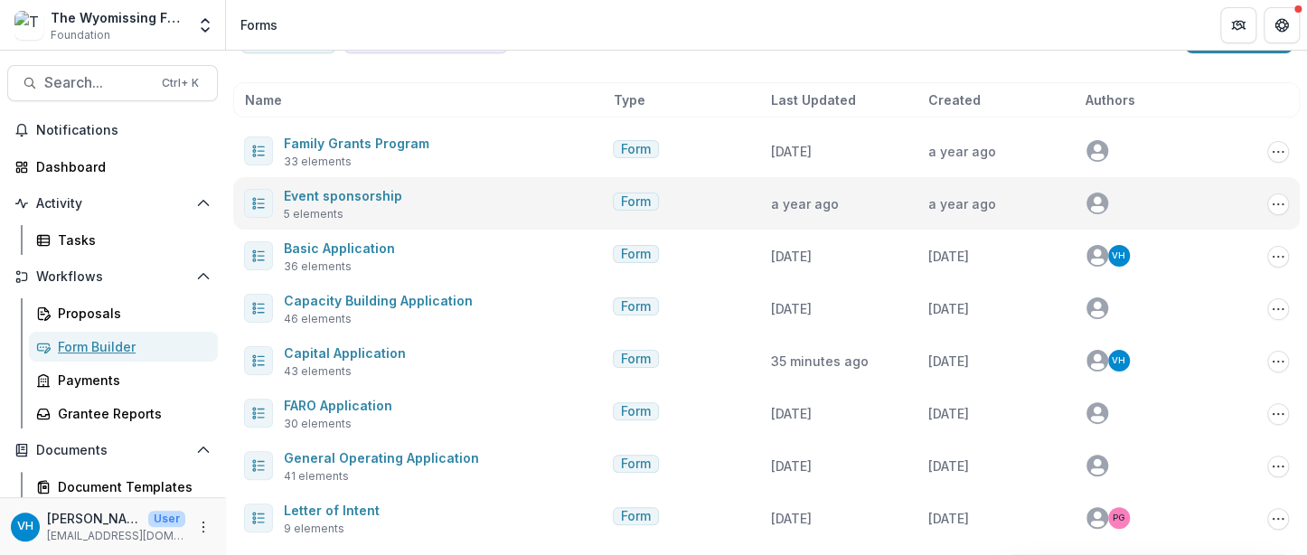
scroll to position [90, 0]
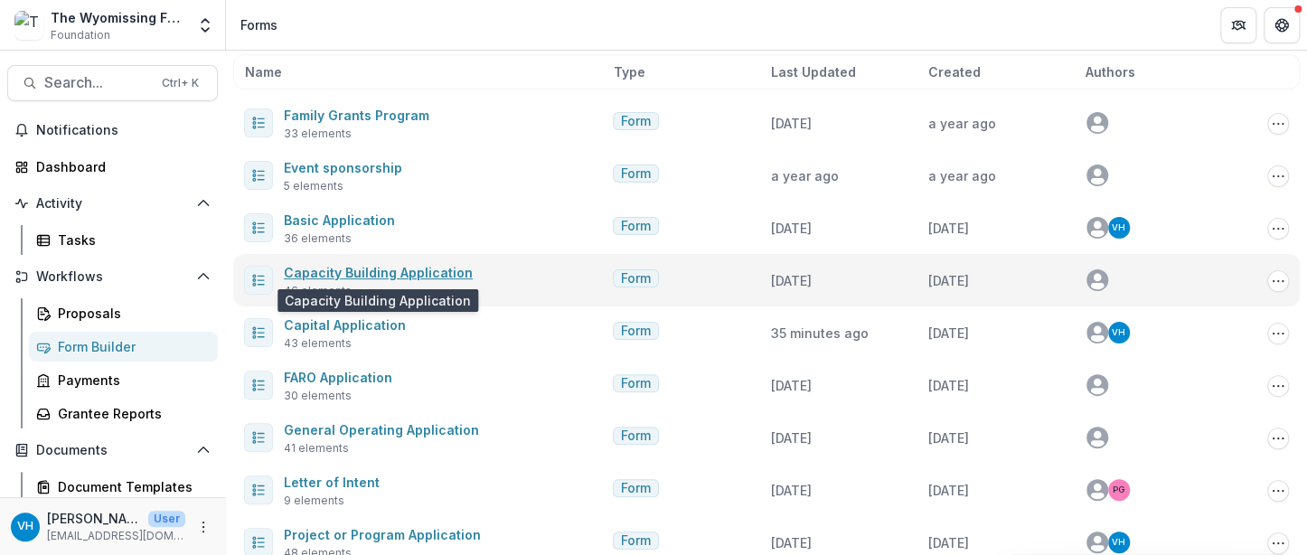
click at [384, 274] on link "Capacity Building Application" at bounding box center [378, 272] width 189 height 15
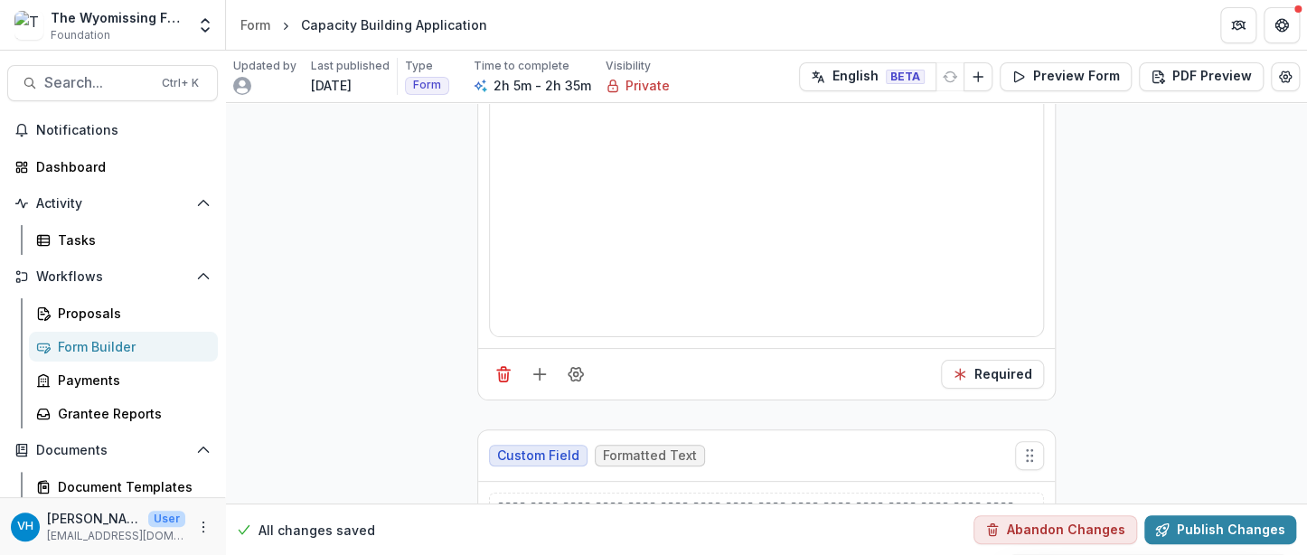
scroll to position [16544, 0]
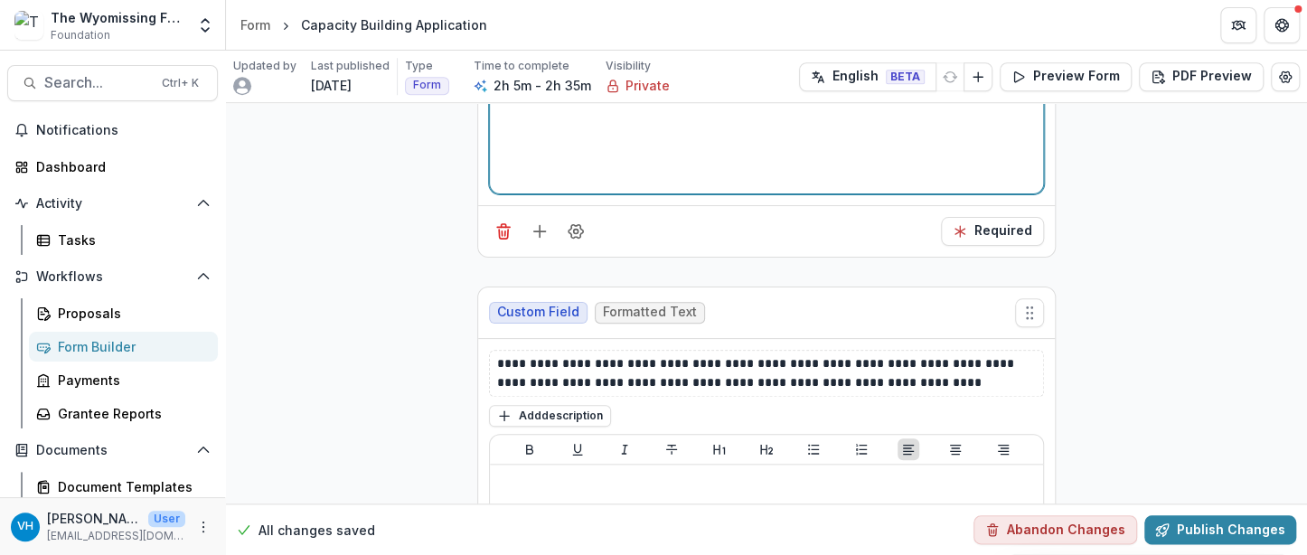
scroll to position [17086, 0]
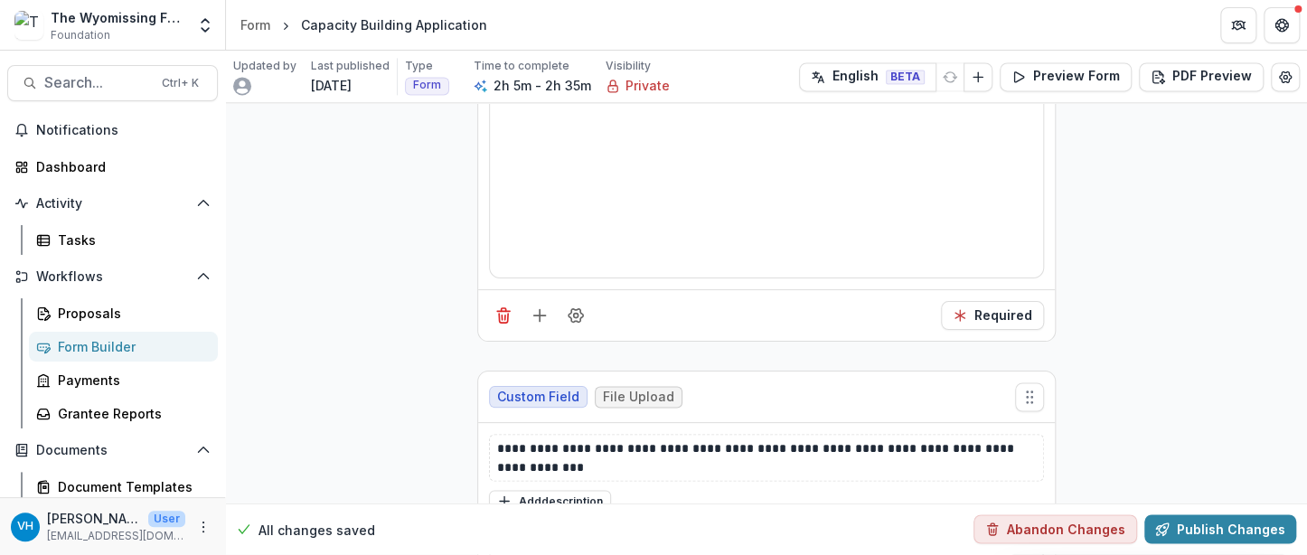
scroll to position [17538, 0]
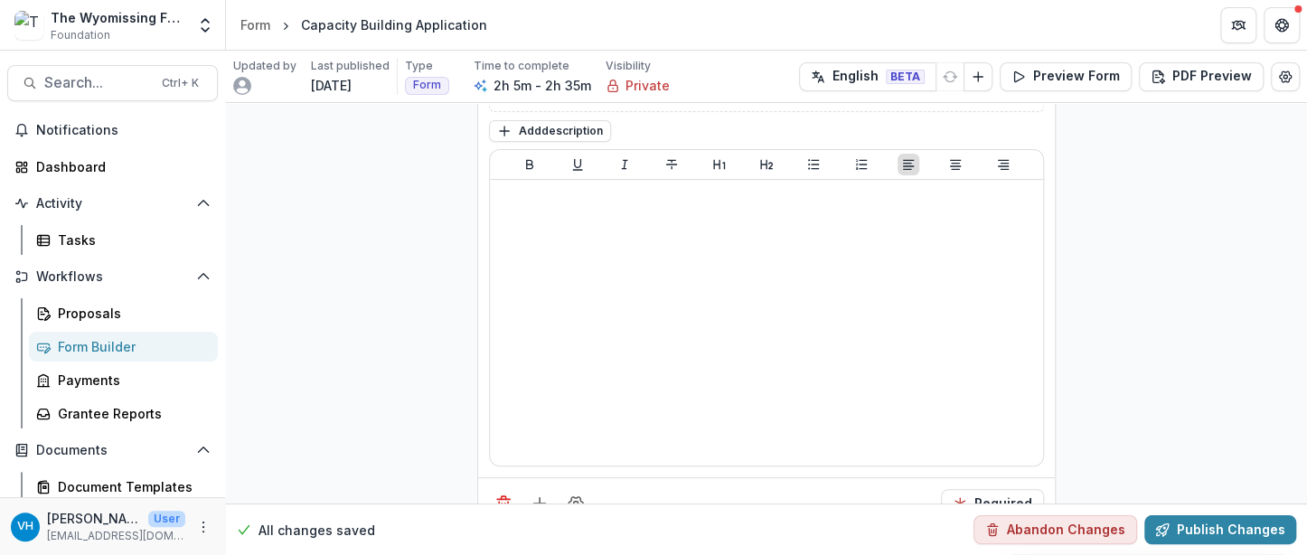
scroll to position [16182, 0]
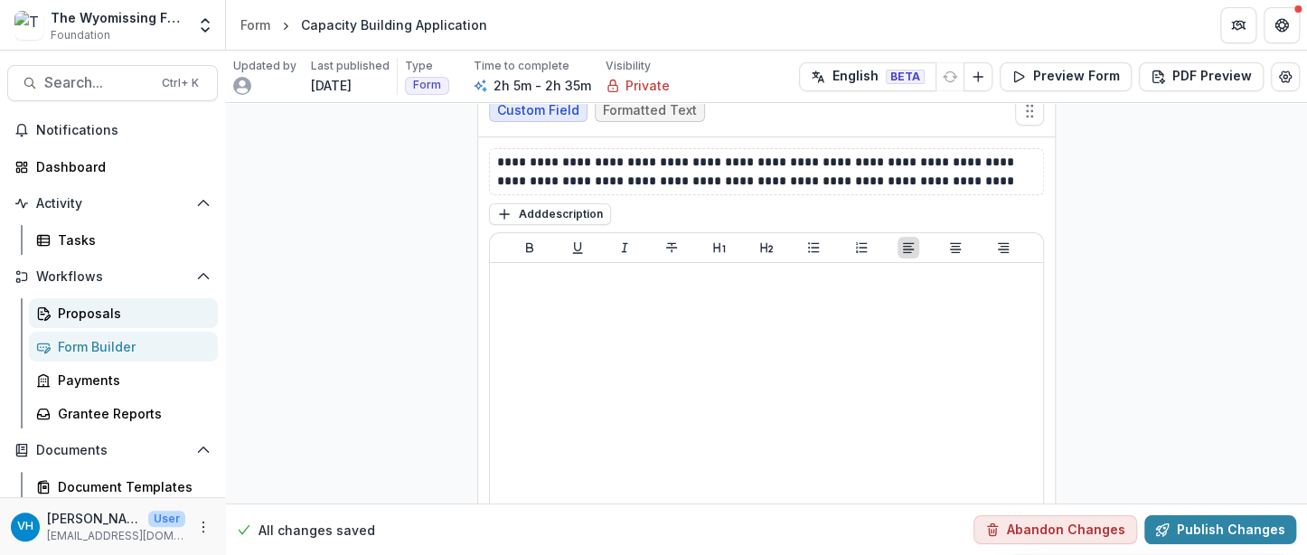
click at [110, 305] on div "Proposals" at bounding box center [131, 313] width 146 height 19
